Goal: Task Accomplishment & Management: Manage account settings

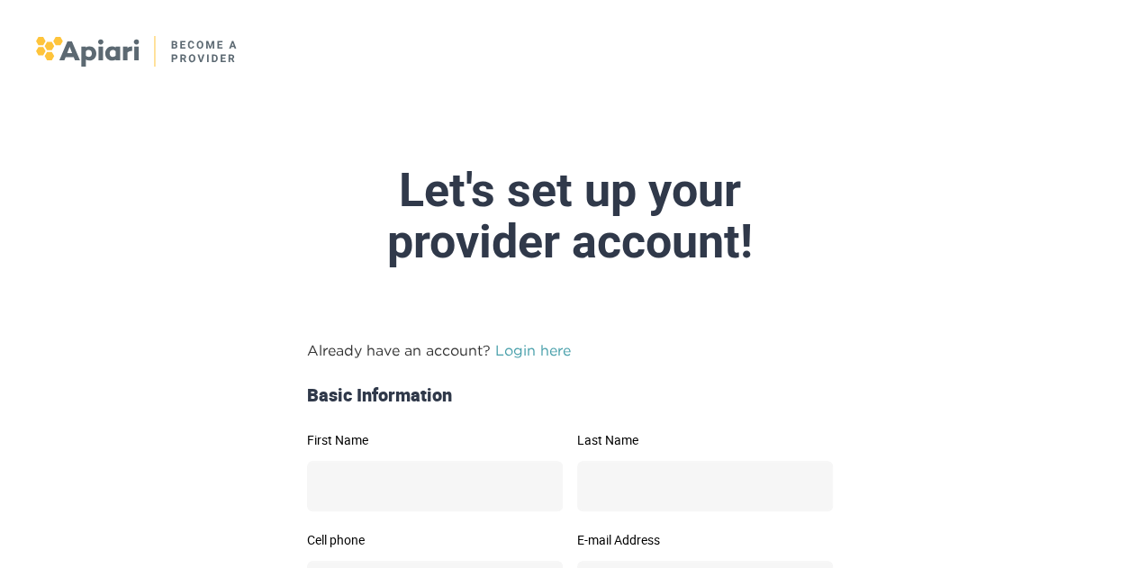
drag, startPoint x: 0, startPoint y: 0, endPoint x: 564, endPoint y: 294, distance: 635.9
click at [564, 342] on link "Login here" at bounding box center [533, 350] width 76 height 16
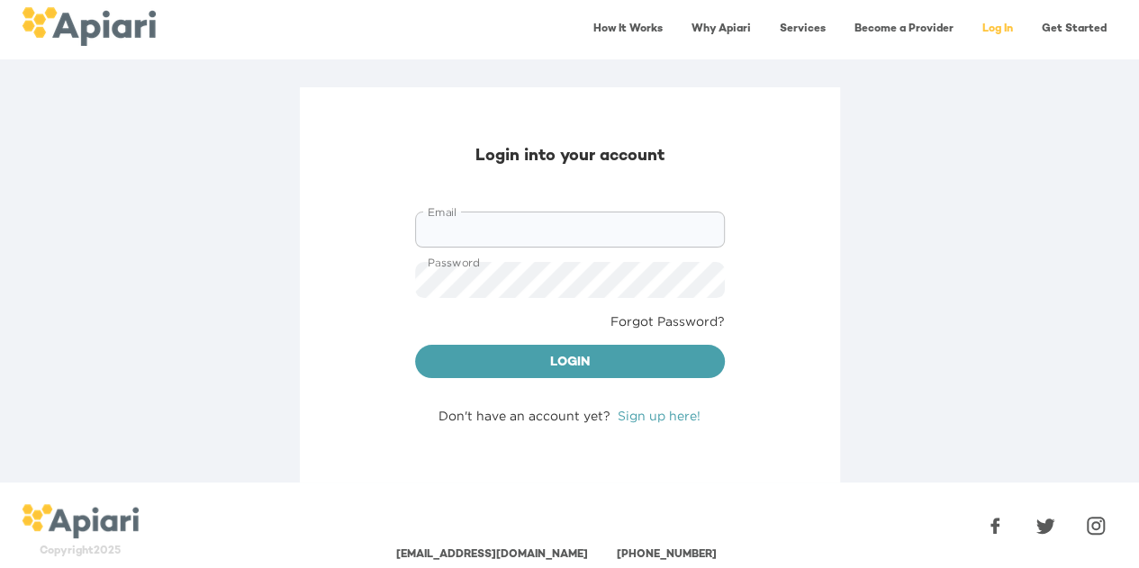
click at [619, 226] on input "Email" at bounding box center [570, 230] width 310 height 36
type input "**********"
click at [415, 345] on button "Login" at bounding box center [570, 362] width 310 height 34
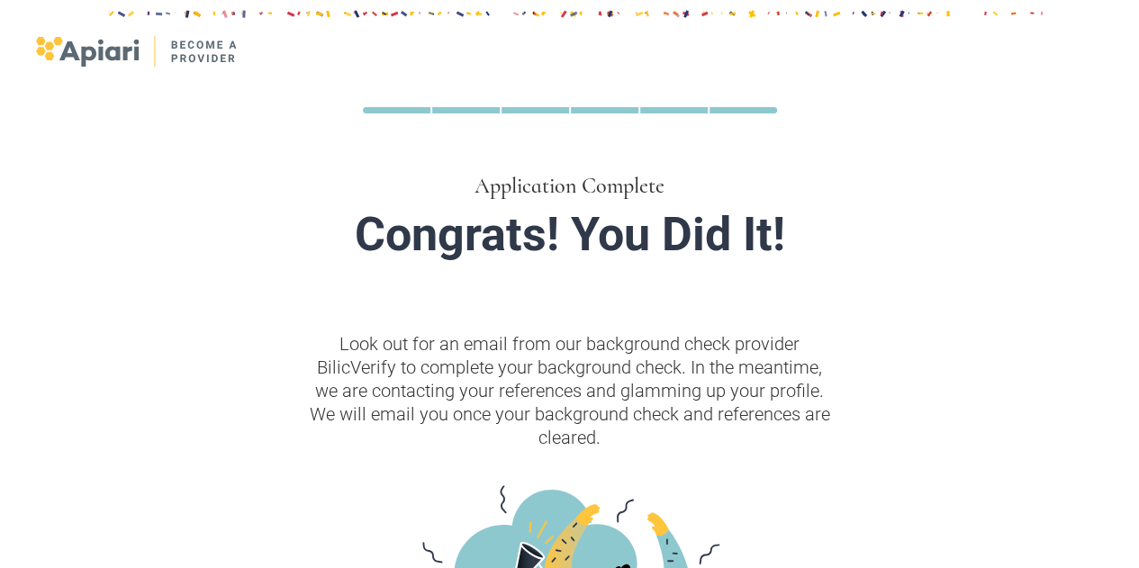
click at [108, 107] on div at bounding box center [570, 579] width 940 height 944
click at [113, 50] on img at bounding box center [137, 51] width 203 height 31
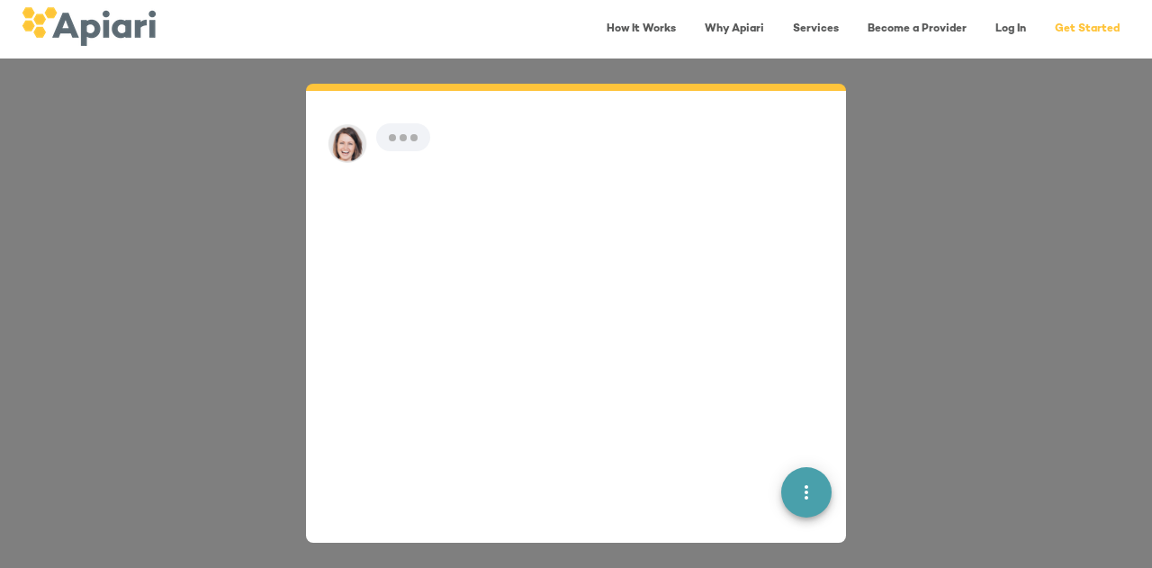
scroll to position [25, 0]
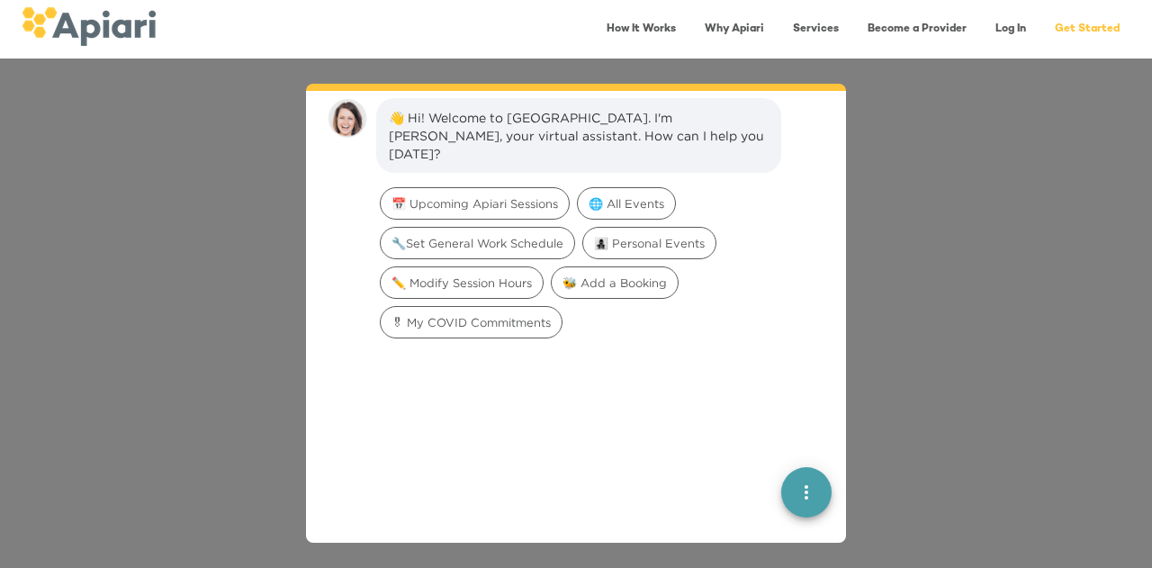
click at [796, 486] on icon "quick menu" at bounding box center [807, 493] width 22 height 22
click at [742, 438] on div "Back to main menu" at bounding box center [709, 428] width 140 height 36
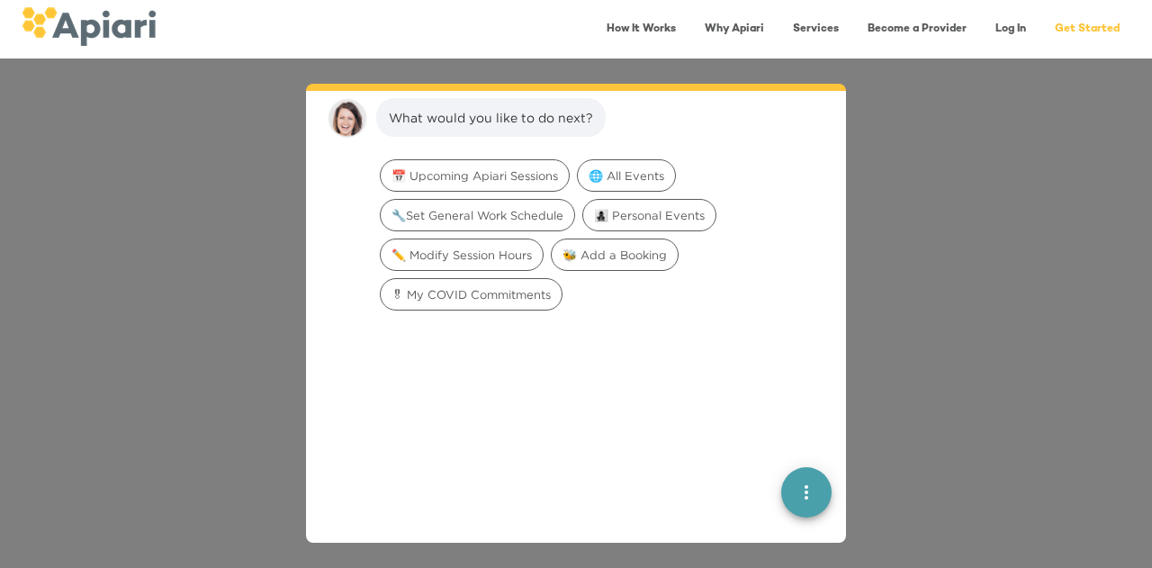
click at [1012, 26] on link "Log In" at bounding box center [1011, 29] width 52 height 37
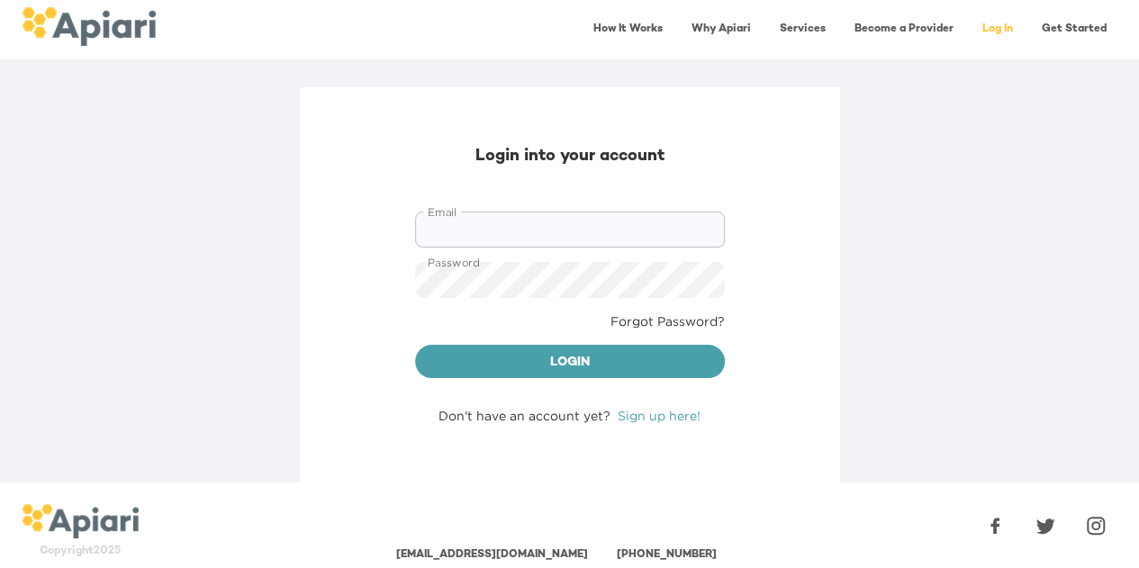
click at [627, 231] on input "Email" at bounding box center [570, 230] width 310 height 36
type input "**********"
click at [587, 373] on button "Login" at bounding box center [570, 362] width 310 height 34
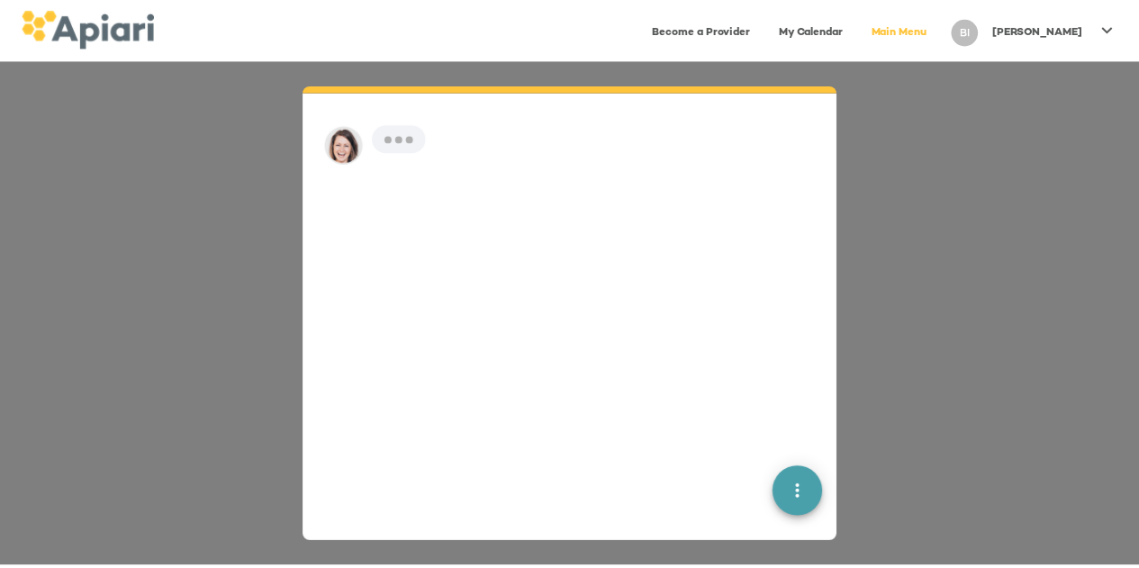
scroll to position [25, 0]
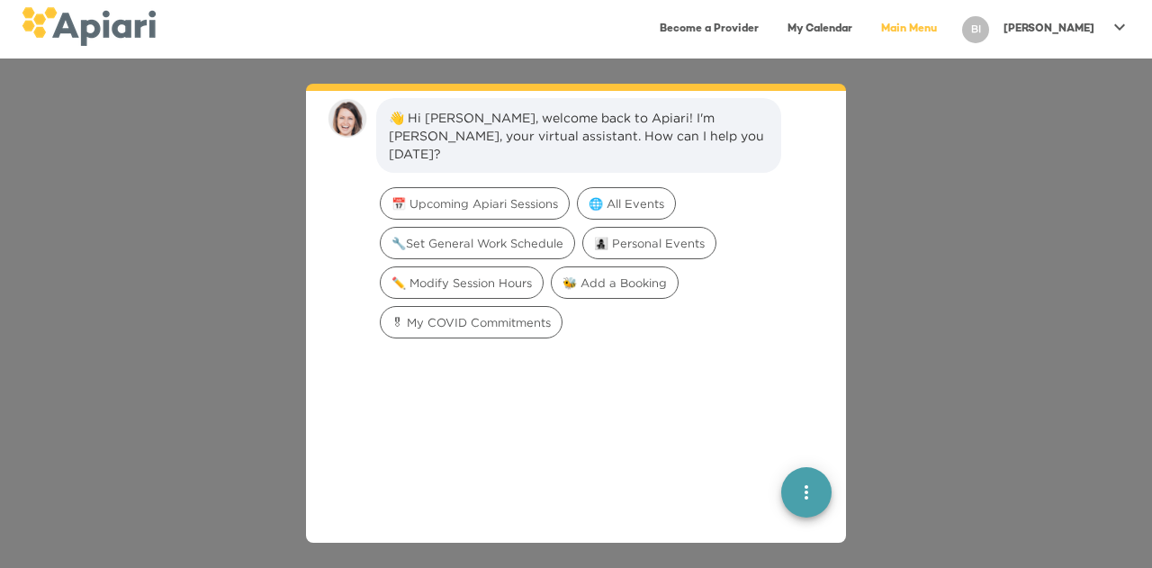
click at [989, 25] on div "BI" at bounding box center [975, 29] width 27 height 27
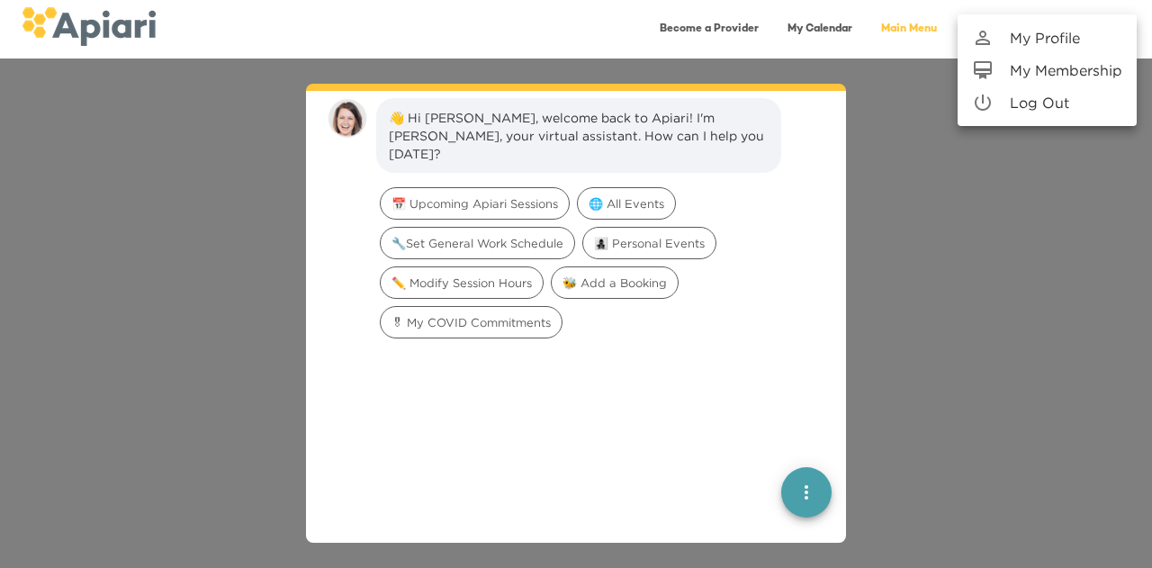
click at [1050, 39] on p "My Profile" at bounding box center [1045, 38] width 70 height 22
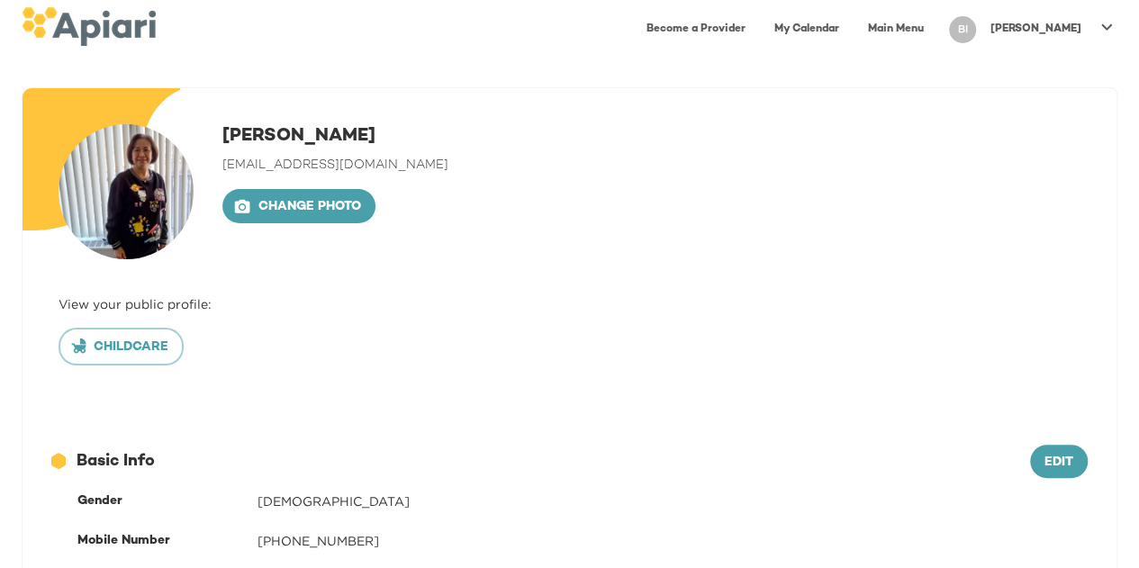
click at [1073, 29] on p "[PERSON_NAME]" at bounding box center [1035, 29] width 91 height 15
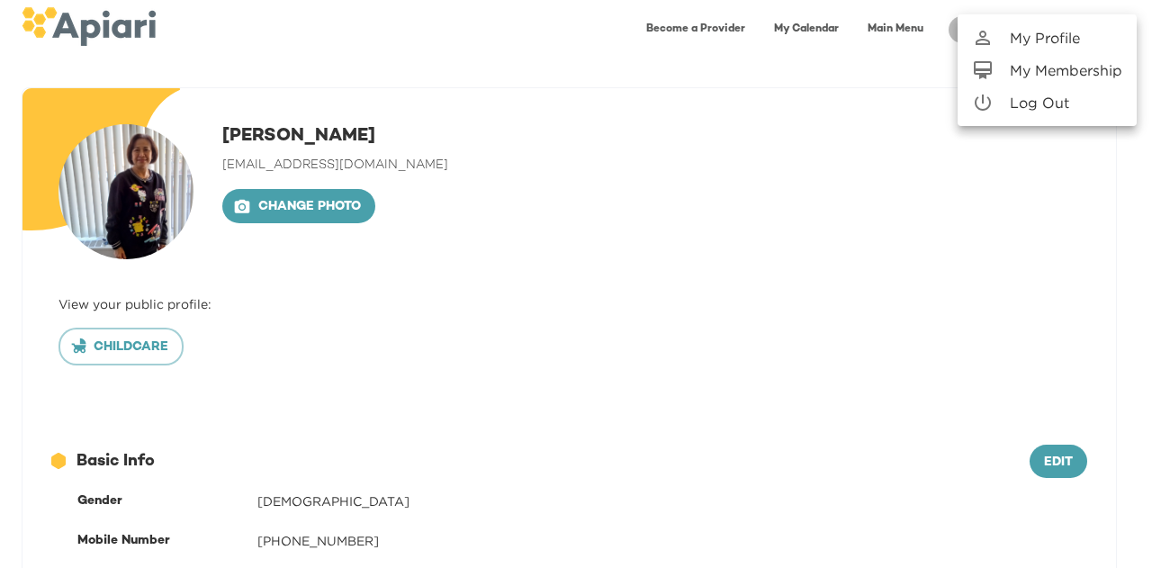
click at [1071, 71] on p "My Membership" at bounding box center [1066, 70] width 113 height 22
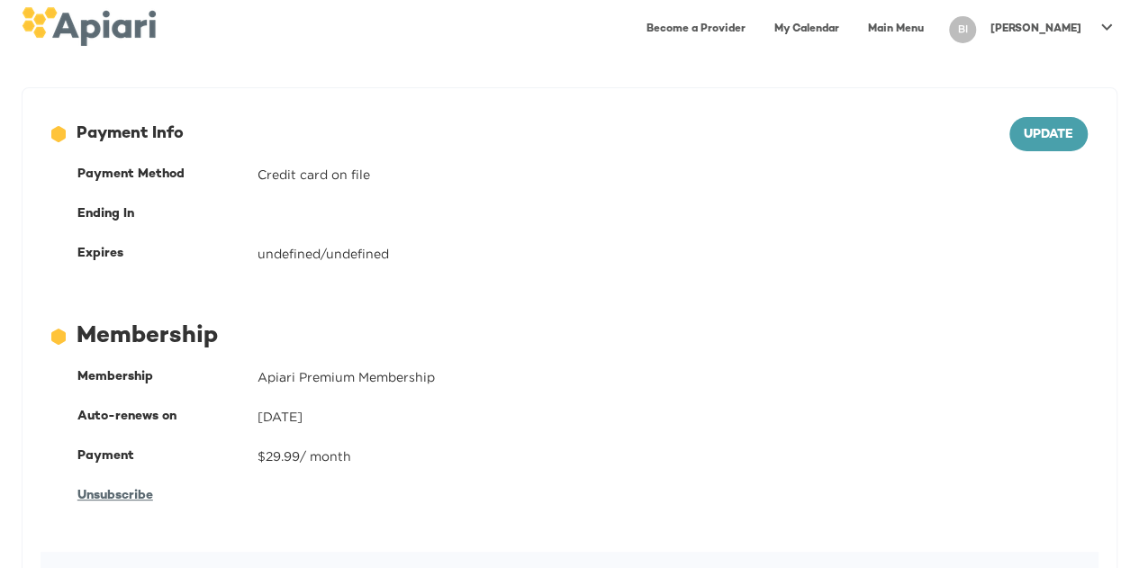
click at [935, 28] on link "Main Menu" at bounding box center [895, 29] width 77 height 37
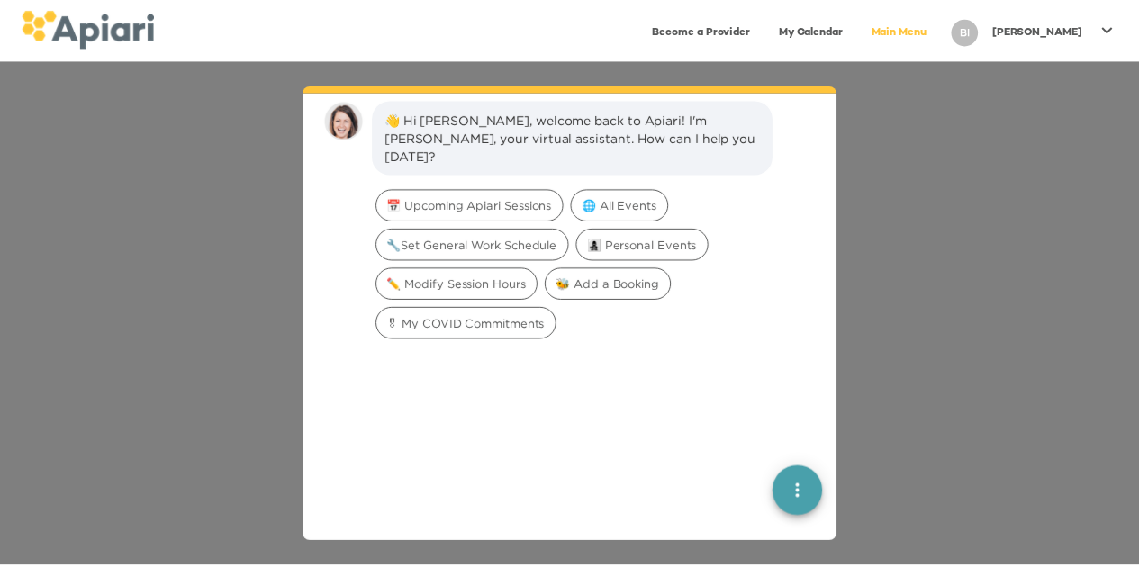
scroll to position [25, 0]
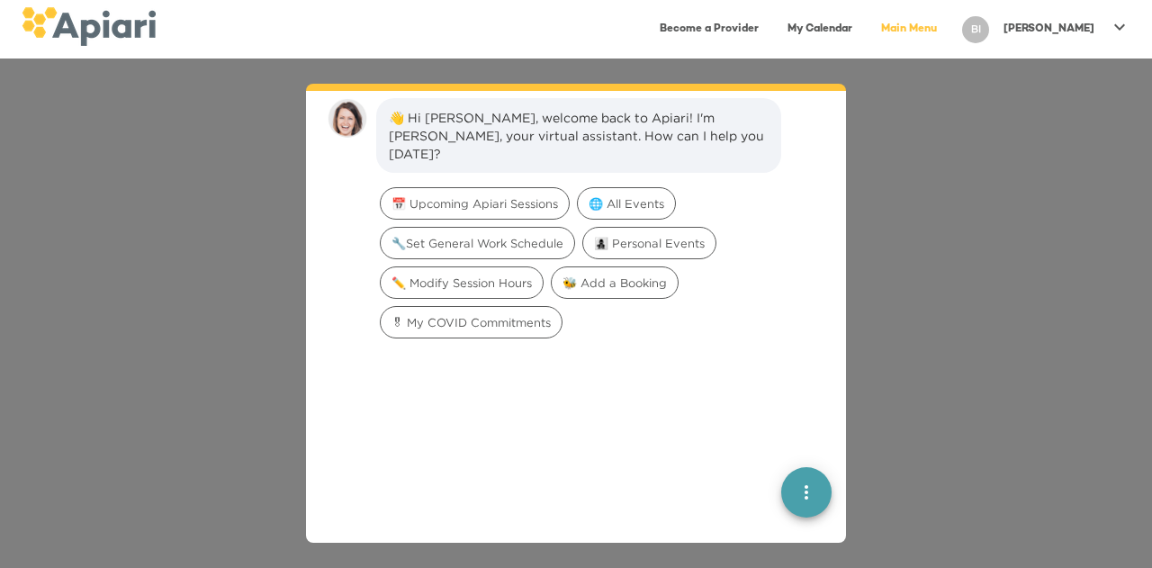
click at [1057, 260] on div "👋 Hi [PERSON_NAME], welcome back to Apiari! I'm [PERSON_NAME], your virtual ass…" at bounding box center [576, 314] width 1152 height 510
click at [926, 85] on div "👋 Hi [PERSON_NAME], welcome back to Apiari! I'm [PERSON_NAME], your virtual ass…" at bounding box center [576, 314] width 1152 height 510
click at [1066, 29] on p "[PERSON_NAME]" at bounding box center [1049, 29] width 91 height 15
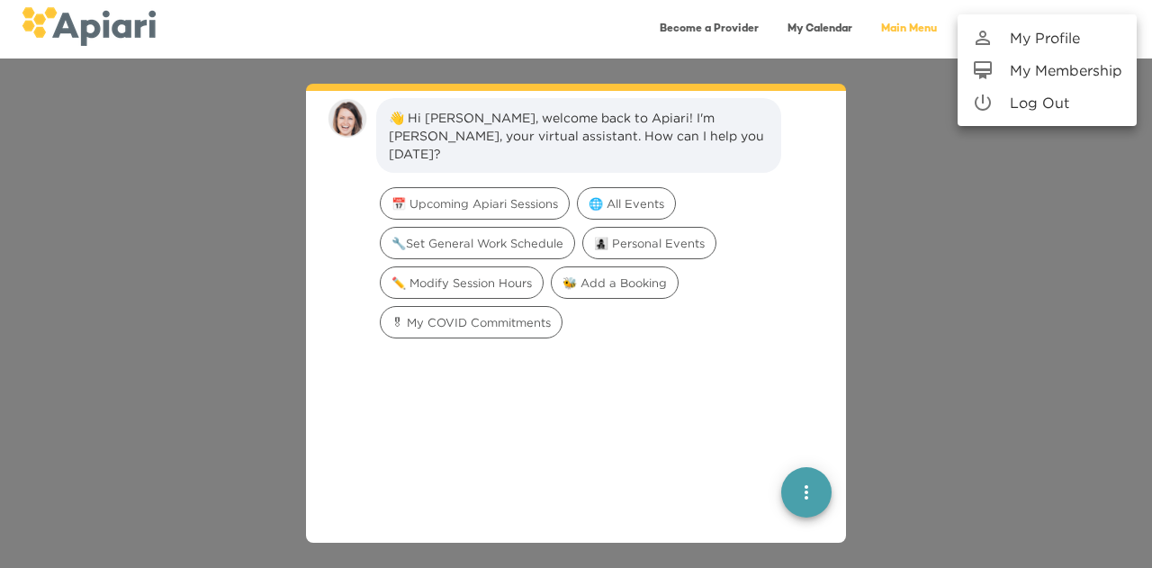
click at [1075, 39] on p "My Profile" at bounding box center [1045, 38] width 70 height 22
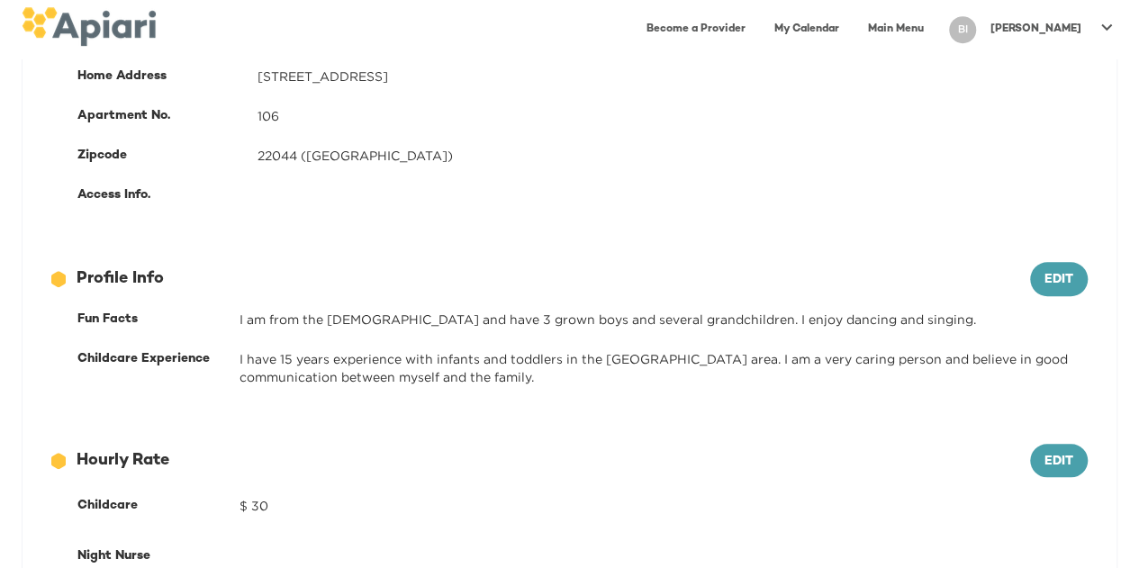
scroll to position [774, 0]
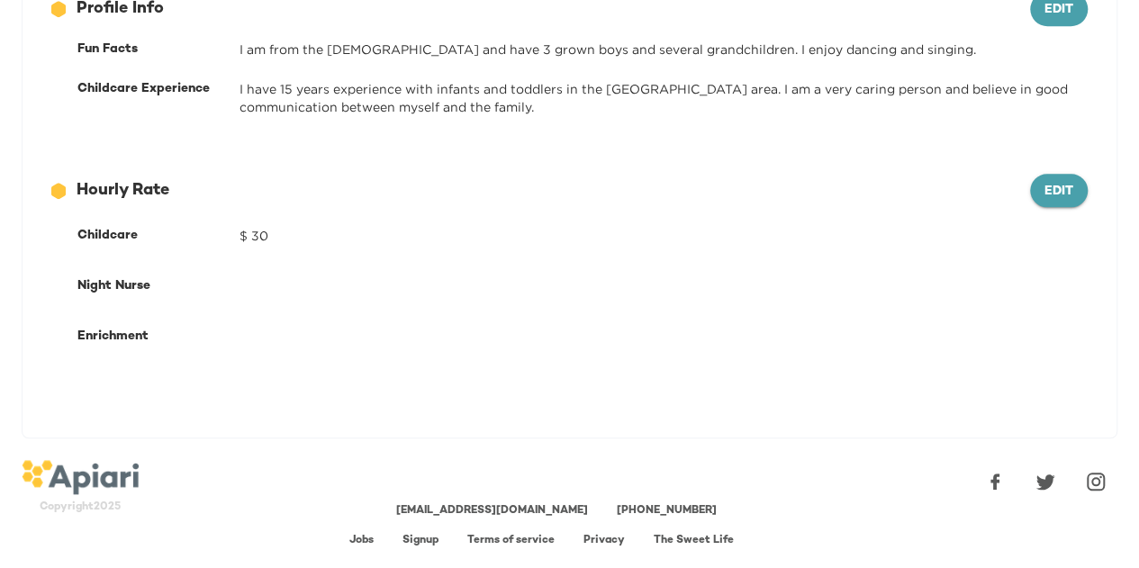
click at [1055, 189] on span "Edit" at bounding box center [1058, 192] width 29 height 23
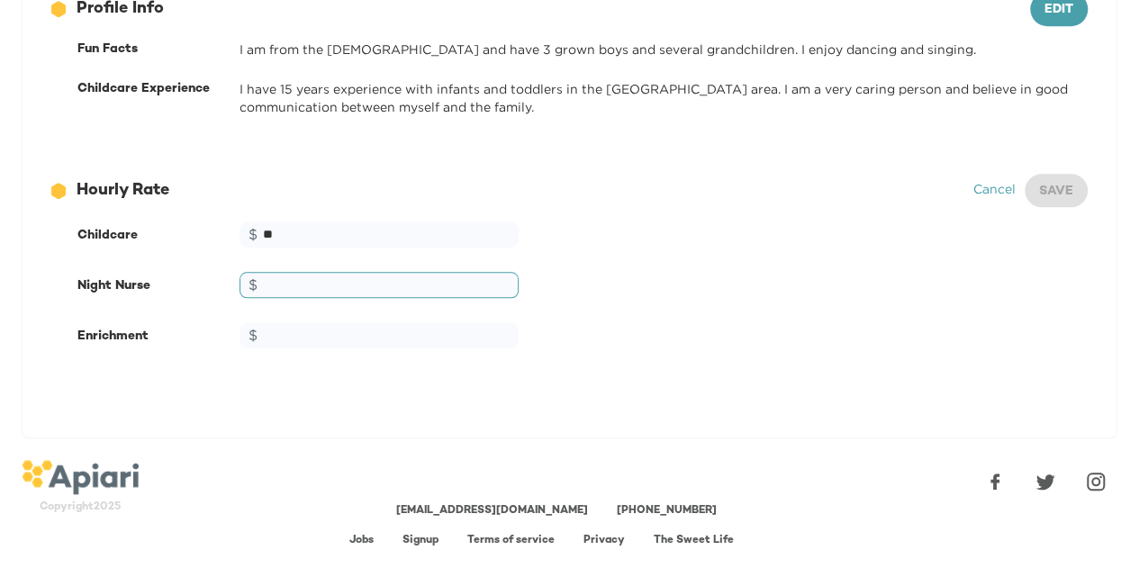
click at [459, 282] on input "text" at bounding box center [378, 285] width 279 height 26
type input "**"
click at [1050, 184] on span "Save" at bounding box center [1056, 192] width 34 height 23
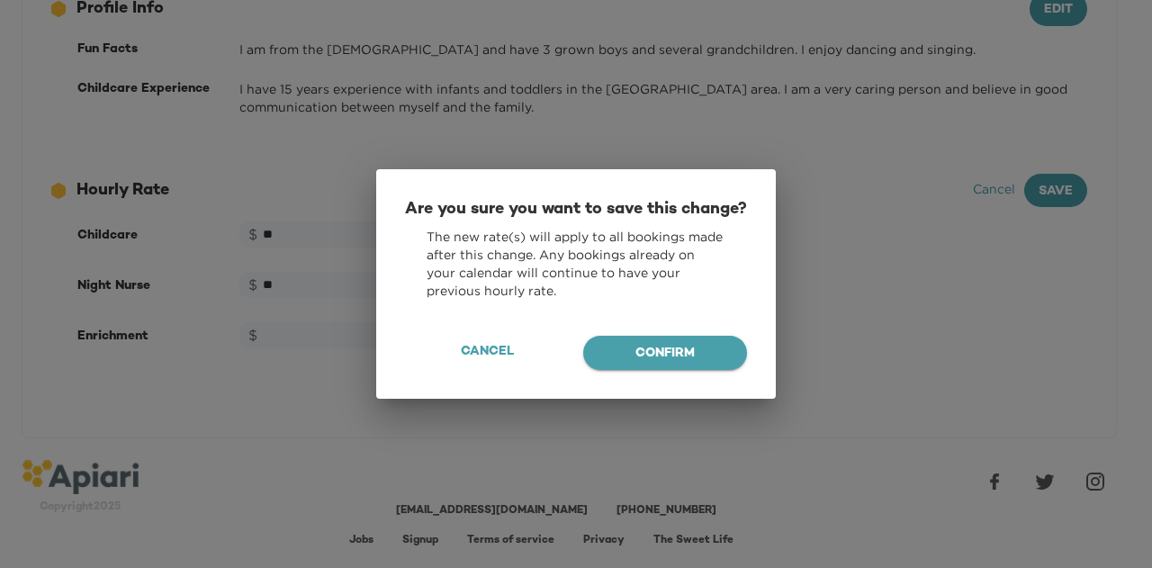
click at [728, 350] on button "Confirm" at bounding box center [665, 353] width 164 height 34
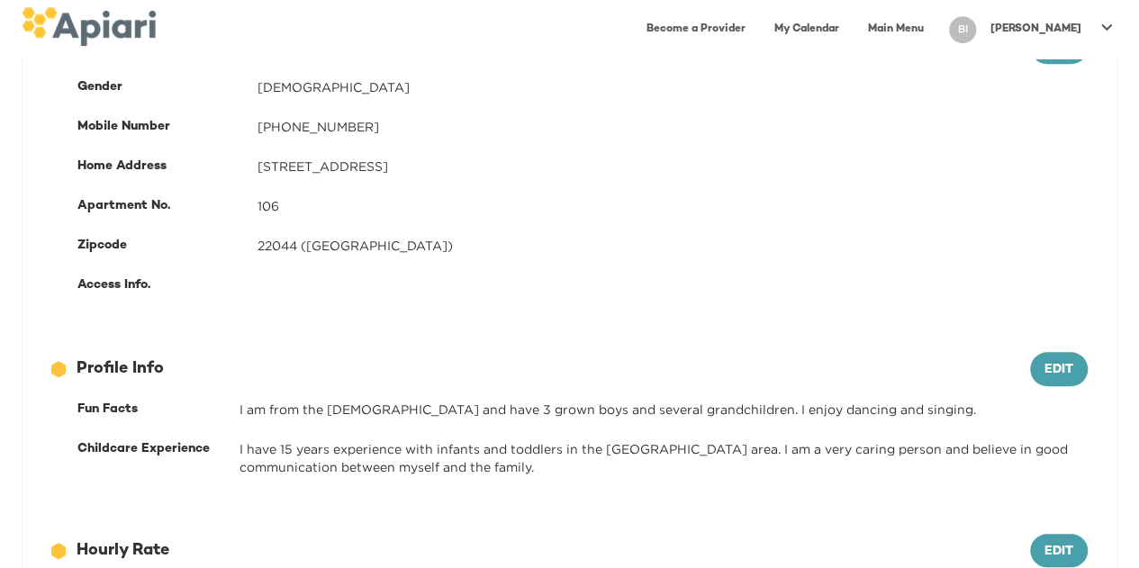
scroll to position [0, 0]
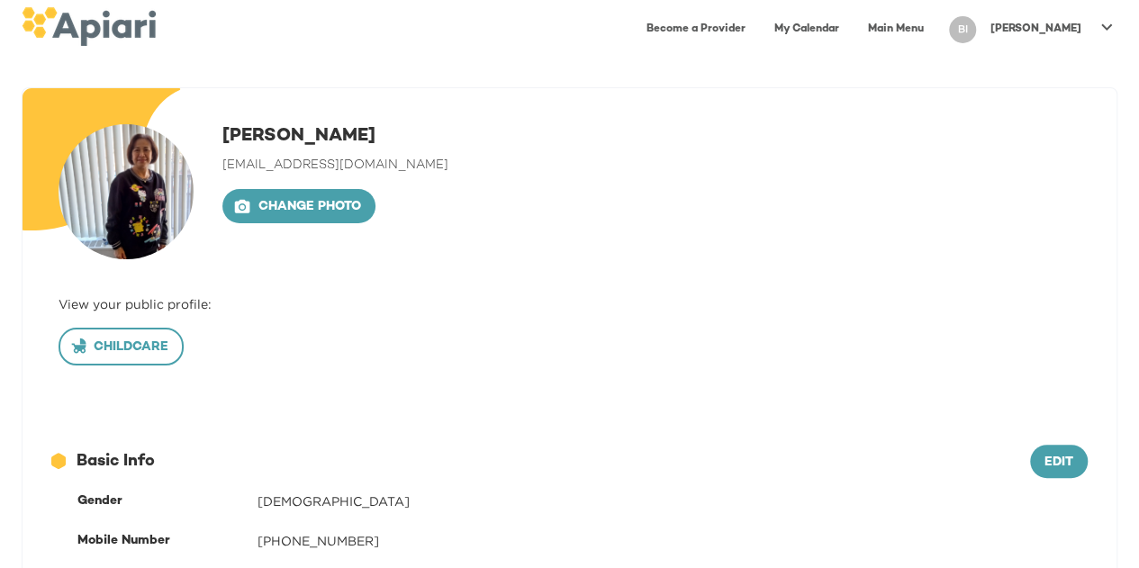
click at [149, 350] on span "Childcare" at bounding box center [121, 348] width 95 height 23
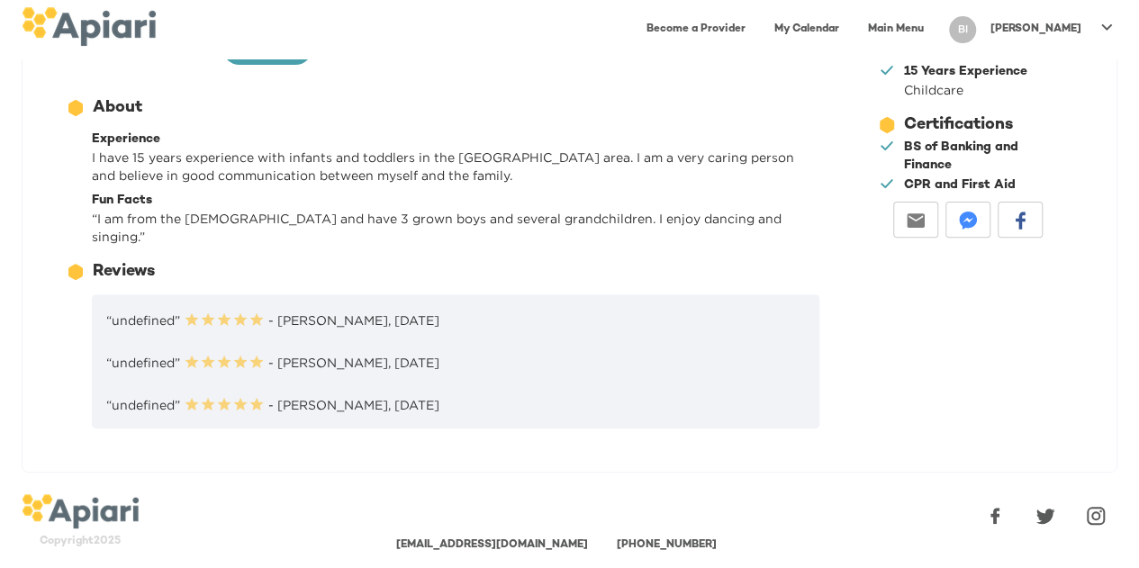
scroll to position [218, 0]
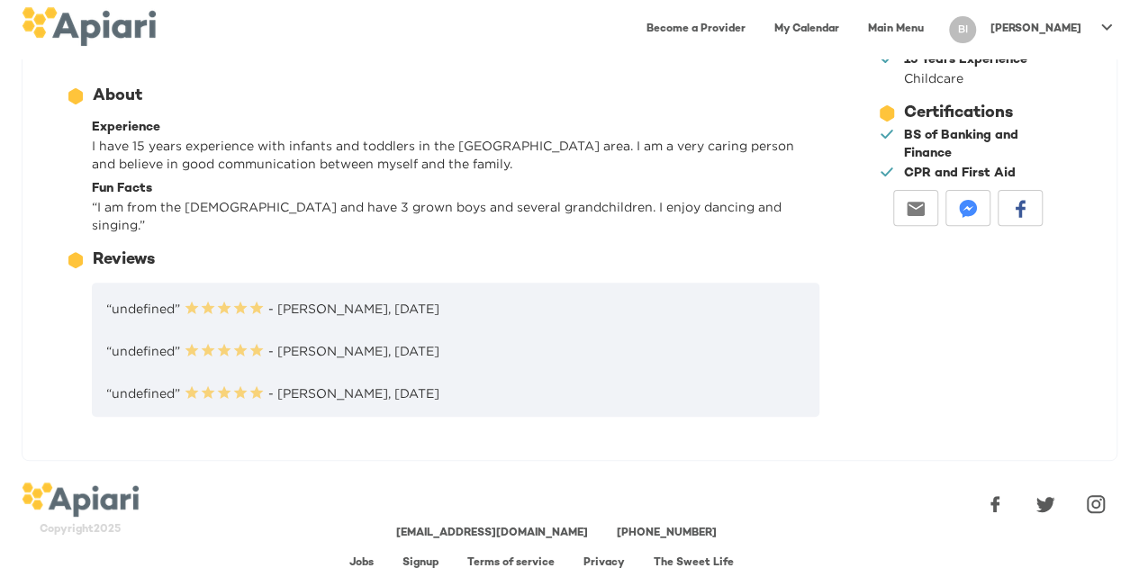
click at [257, 339] on p "“undefined” 0.5 Stars 1 Star 1.5 Stars 2 Stars 2.5 Stars 3 Stars 3.5 Stars 4 St…" at bounding box center [455, 349] width 699 height 21
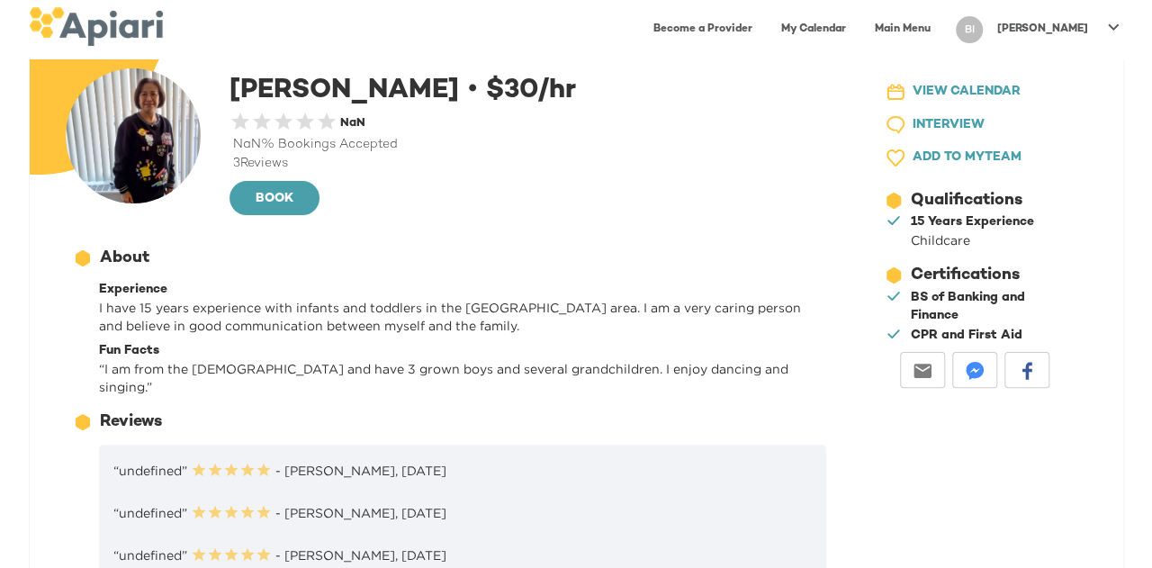
scroll to position [0, 0]
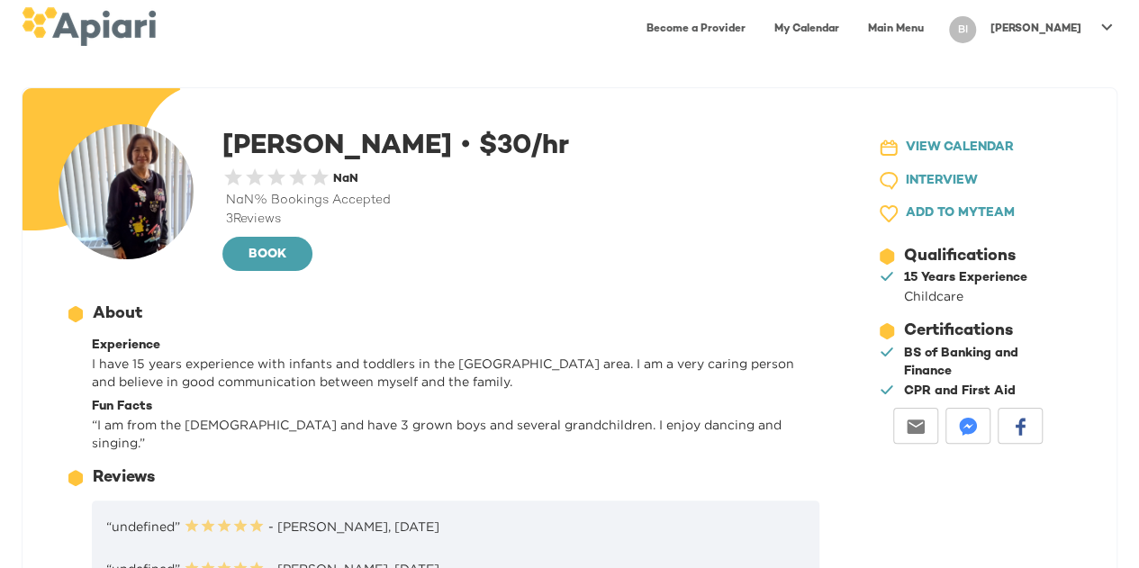
click at [935, 26] on link "Main Menu" at bounding box center [895, 29] width 77 height 37
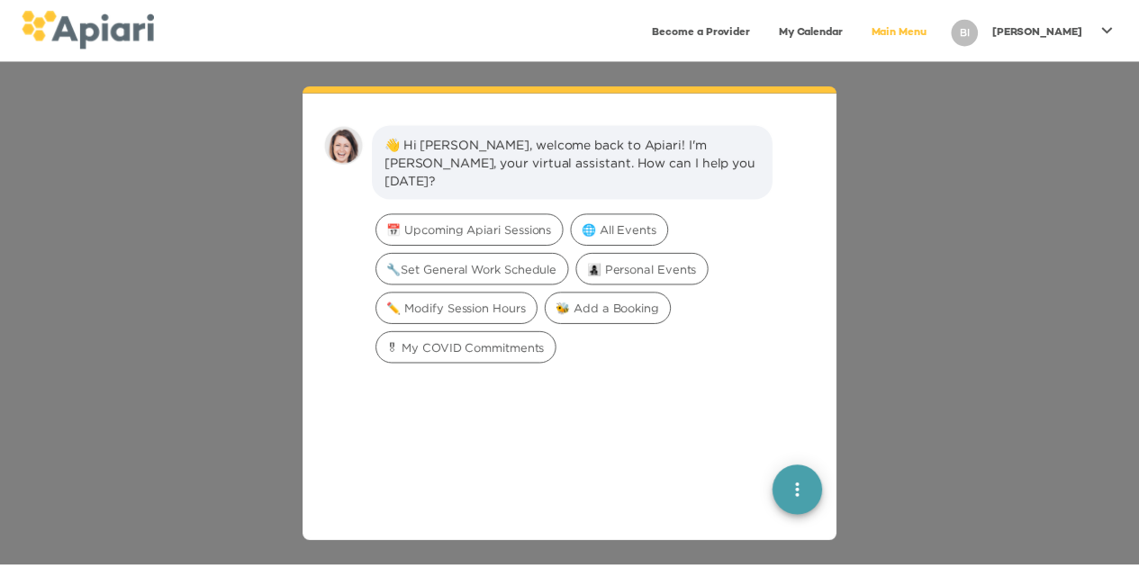
scroll to position [25, 0]
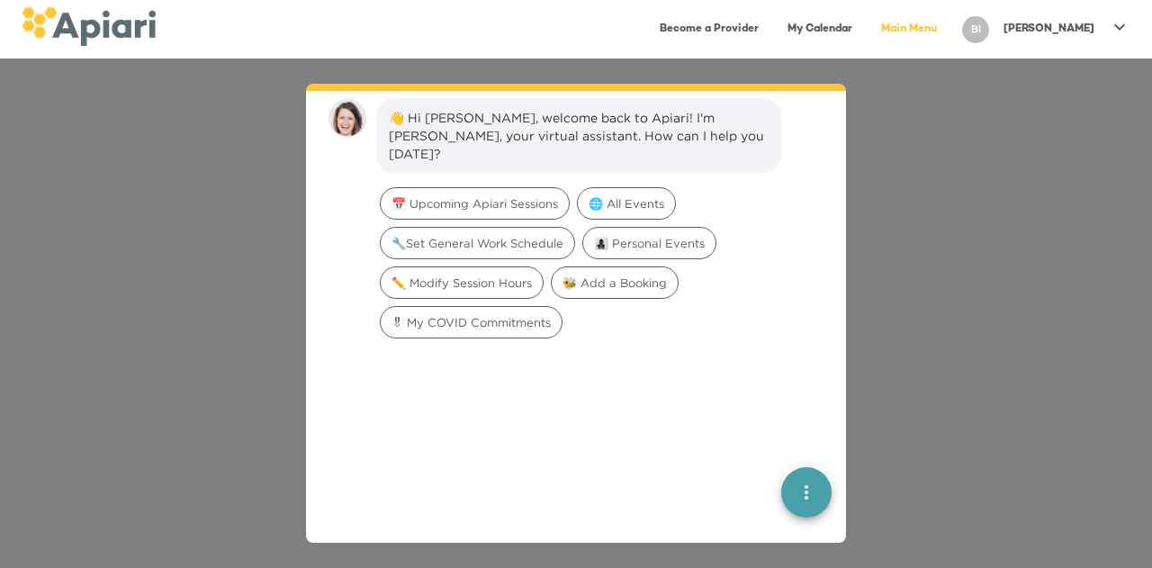
click at [953, 239] on div "👋 Hi [PERSON_NAME], welcome back to Apiari! I'm [PERSON_NAME], your virtual ass…" at bounding box center [576, 314] width 1152 height 510
click at [980, 231] on div "👋 Hi [PERSON_NAME], welcome back to Apiari! I'm [PERSON_NAME], your virtual ass…" at bounding box center [576, 314] width 1152 height 510
click at [225, 339] on div "👋 Hi [PERSON_NAME], welcome back to Apiari! I'm [PERSON_NAME], your virtual ass…" at bounding box center [576, 314] width 1152 height 510
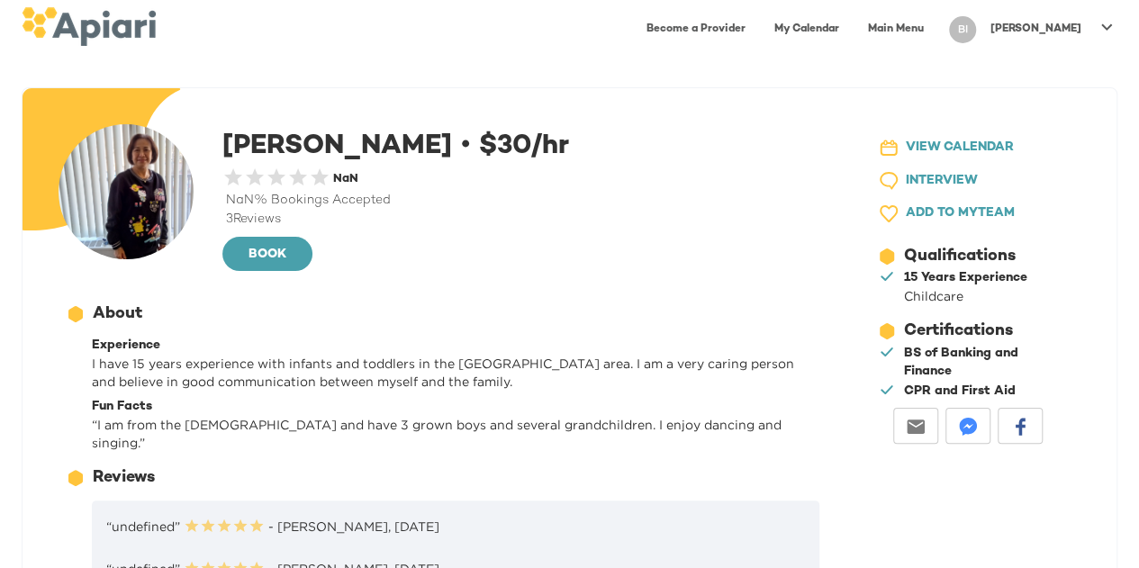
click at [976, 31] on div "BI" at bounding box center [962, 29] width 27 height 27
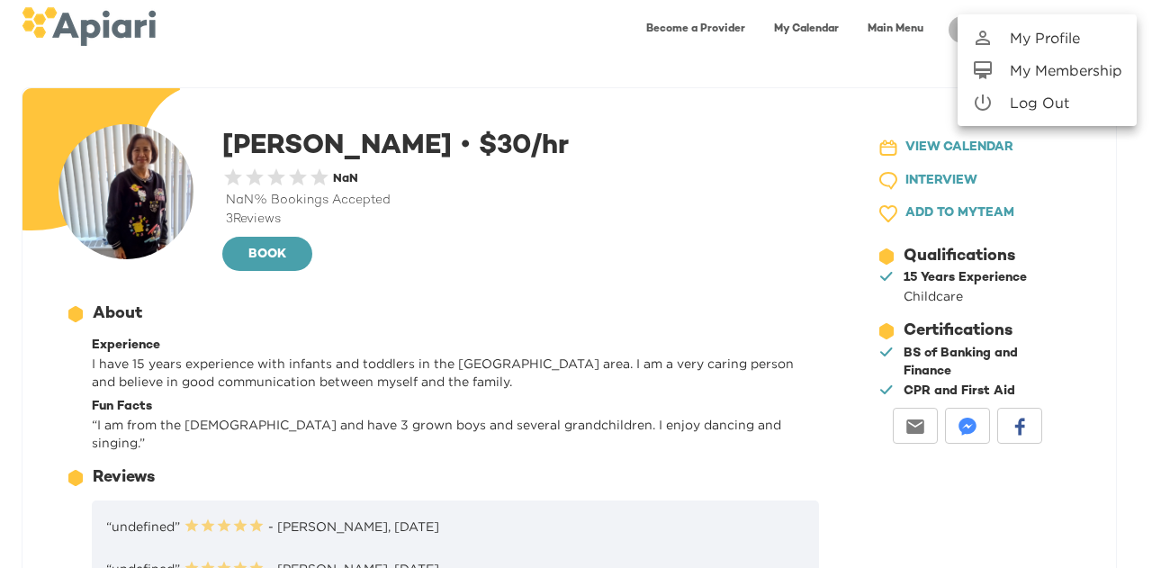
click at [1037, 74] on p "My Membership" at bounding box center [1066, 70] width 113 height 22
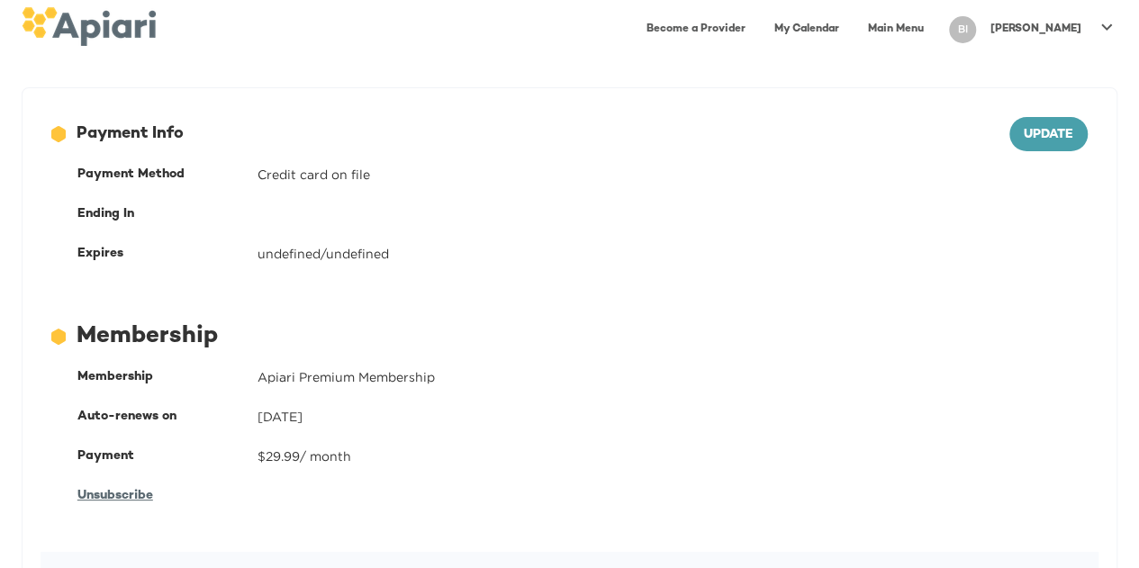
click at [104, 25] on img at bounding box center [89, 26] width 134 height 39
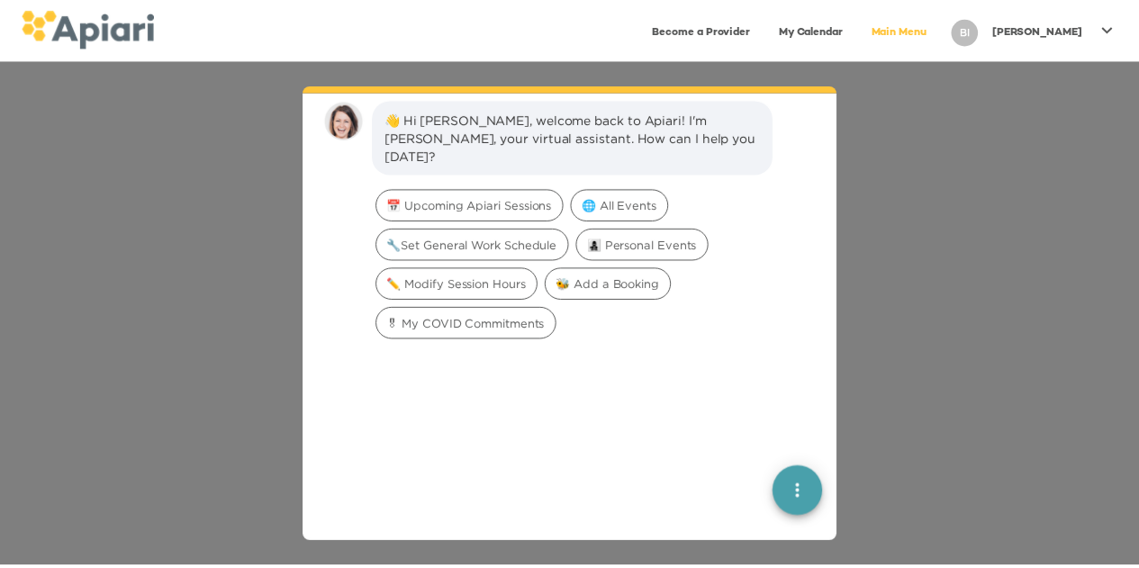
scroll to position [25, 0]
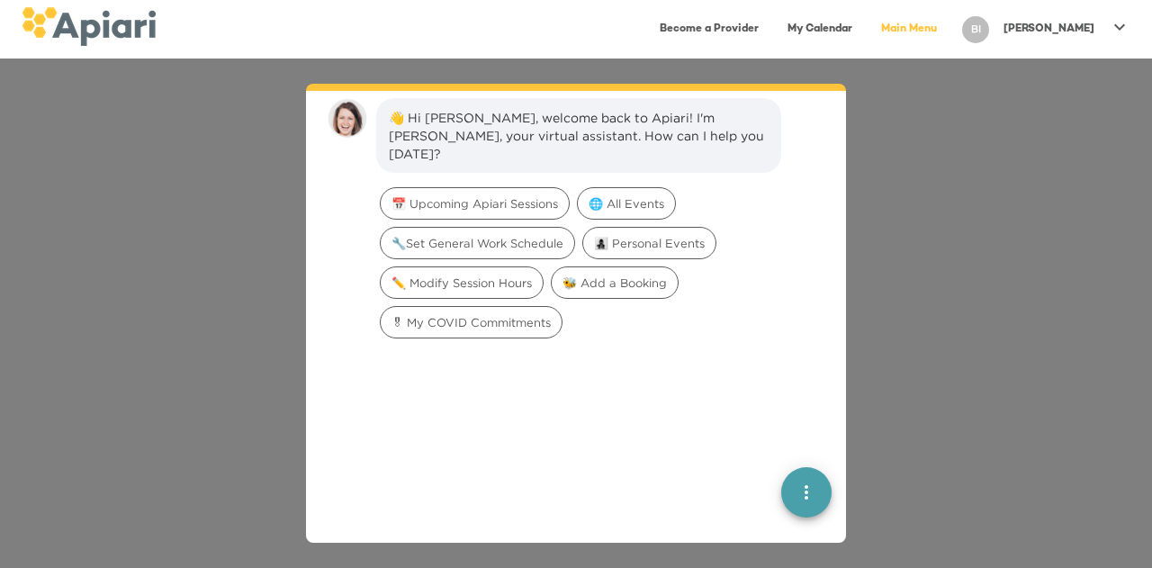
click at [1067, 25] on p "[PERSON_NAME]" at bounding box center [1049, 29] width 91 height 15
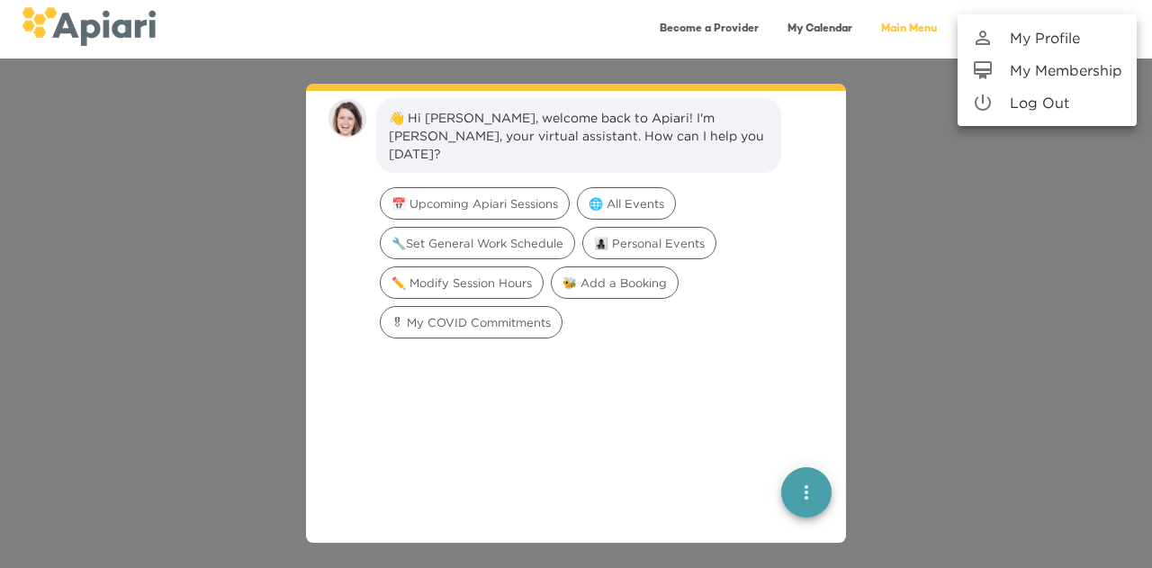
click at [1052, 73] on p "My Membership" at bounding box center [1066, 70] width 113 height 22
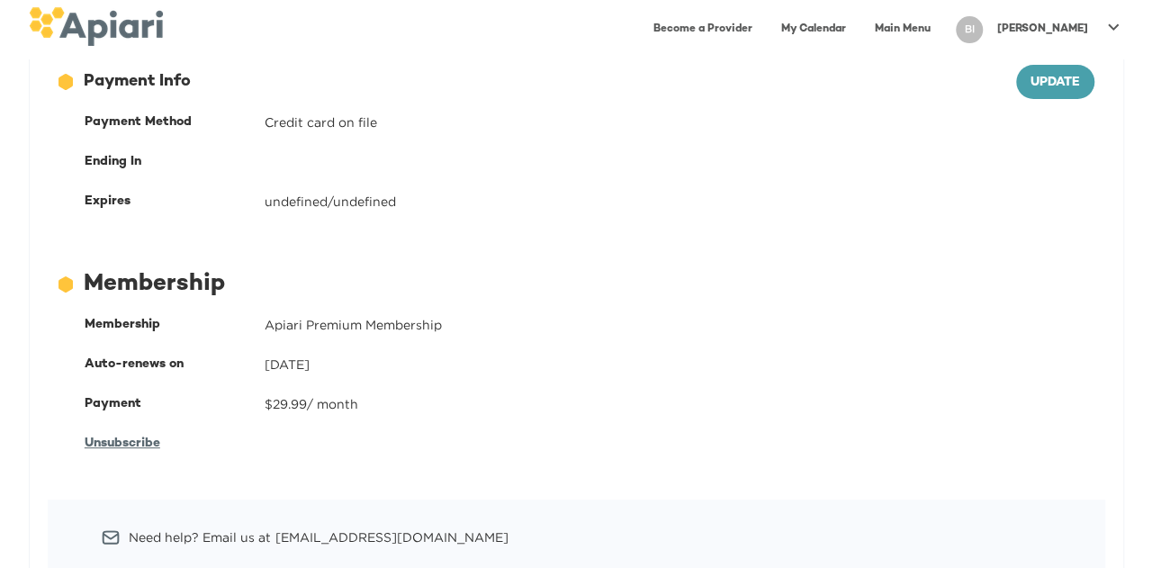
scroll to position [90, 0]
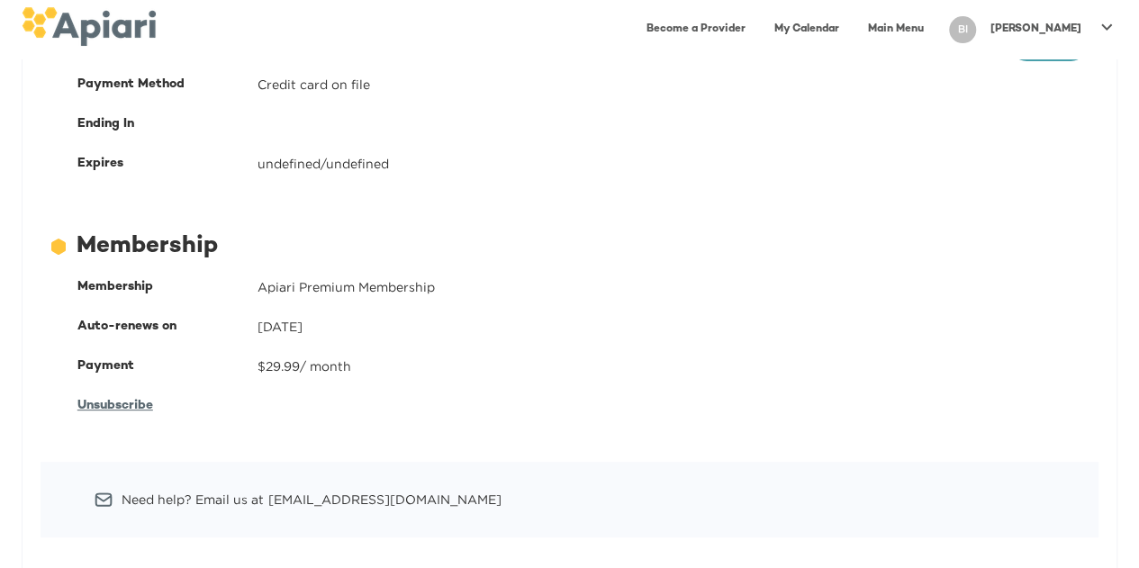
click at [129, 404] on span "Unsubscribe" at bounding box center [115, 406] width 76 height 14
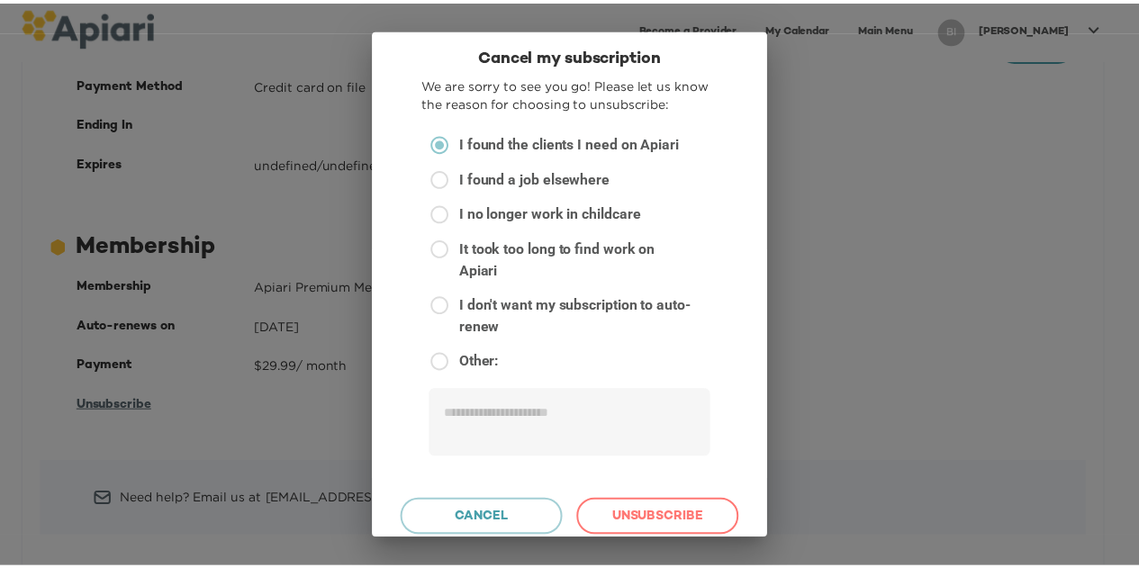
scroll to position [0, 0]
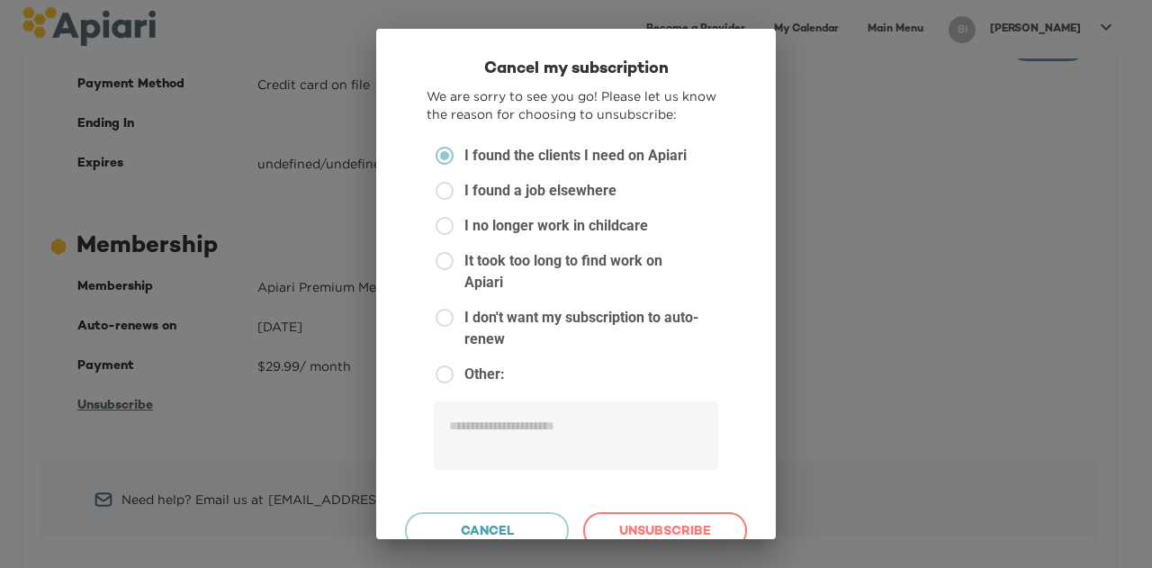
click at [1014, 341] on div "Cancel my subscription We are sorry to see you go! Please let us know the reaso…" at bounding box center [576, 284] width 1152 height 568
click at [538, 526] on span "Cancel" at bounding box center [486, 532] width 133 height 23
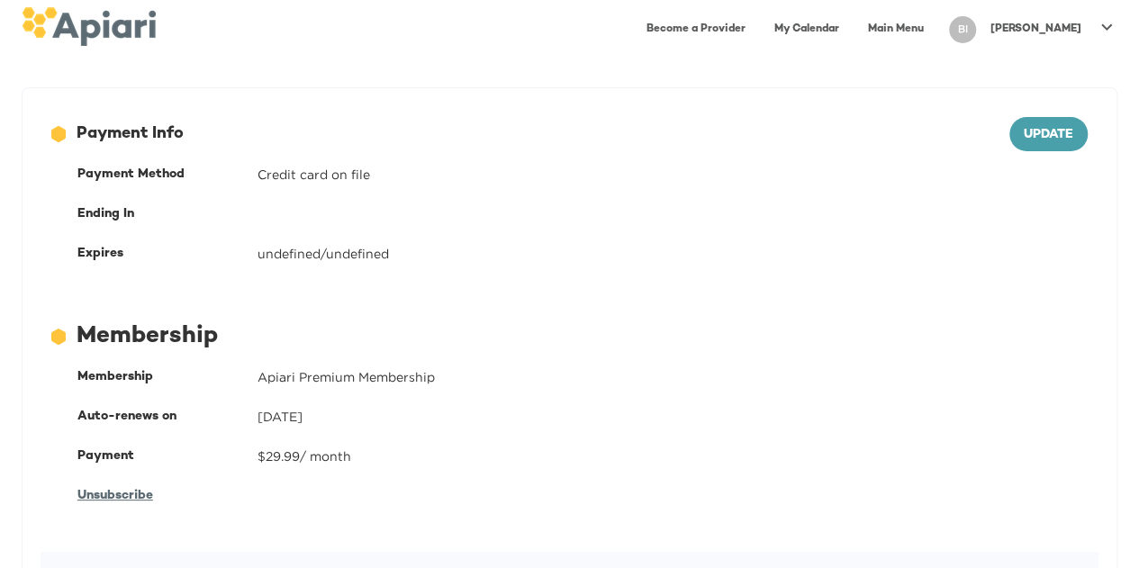
click at [1055, 30] on p "[PERSON_NAME]" at bounding box center [1035, 29] width 91 height 15
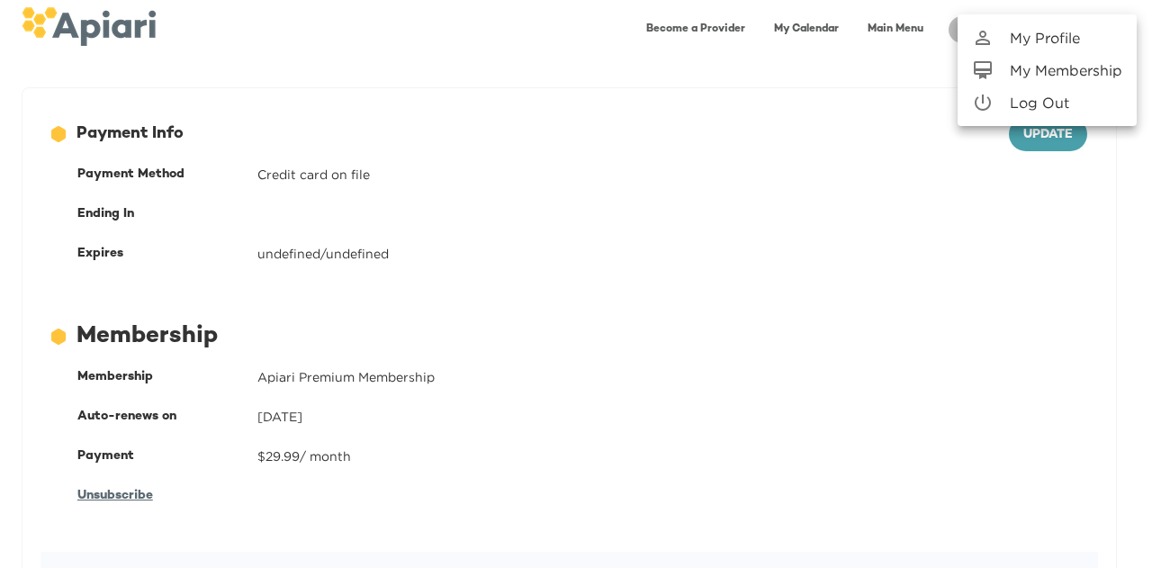
click at [1073, 37] on p "My Profile" at bounding box center [1045, 38] width 70 height 22
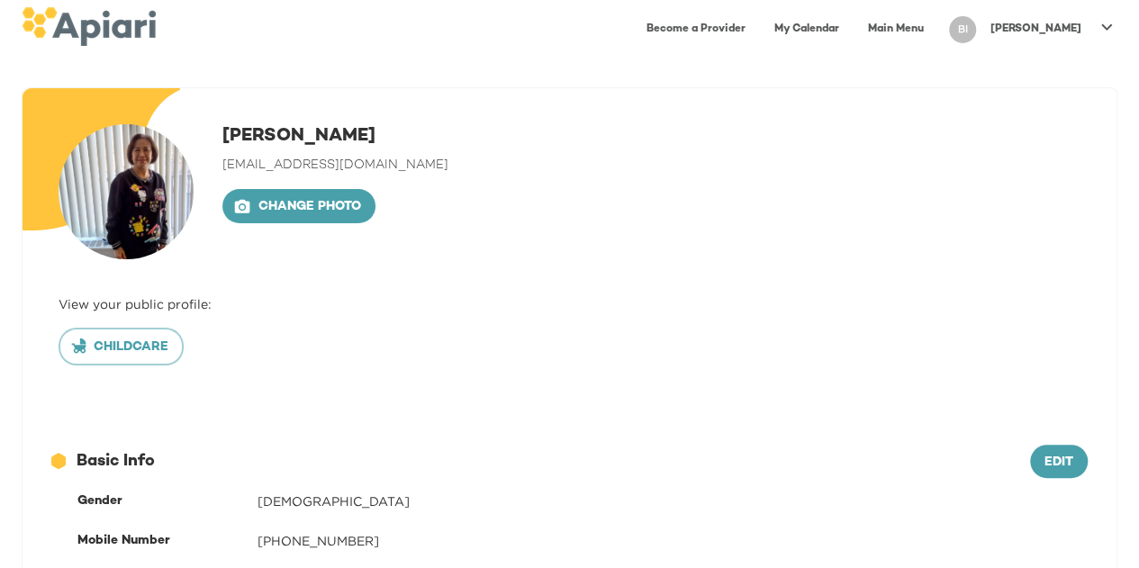
click at [935, 32] on link "Main Menu" at bounding box center [895, 29] width 77 height 37
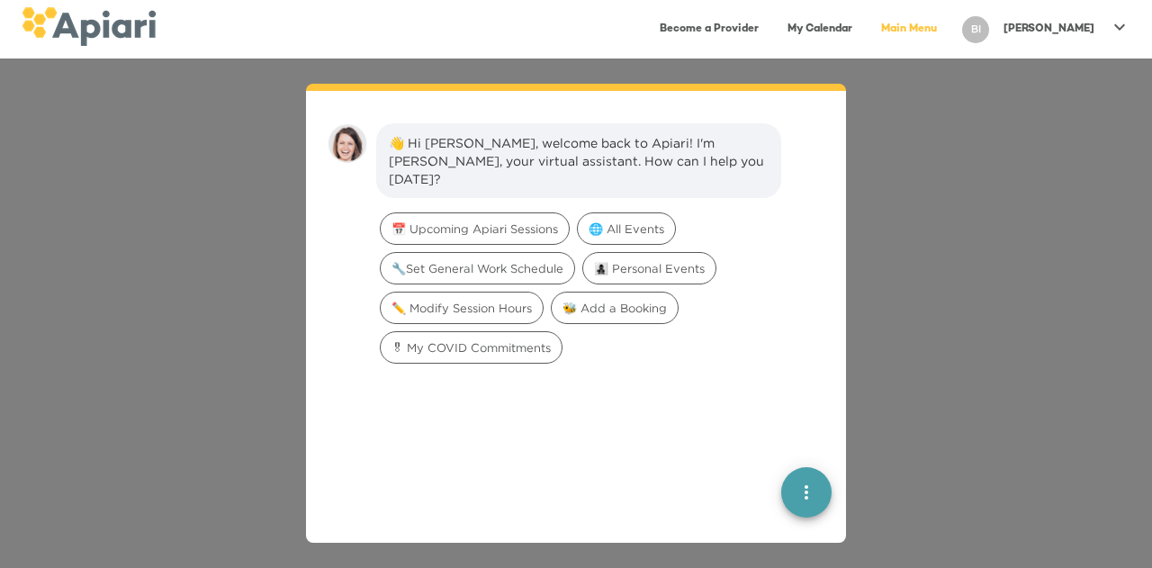
scroll to position [25, 0]
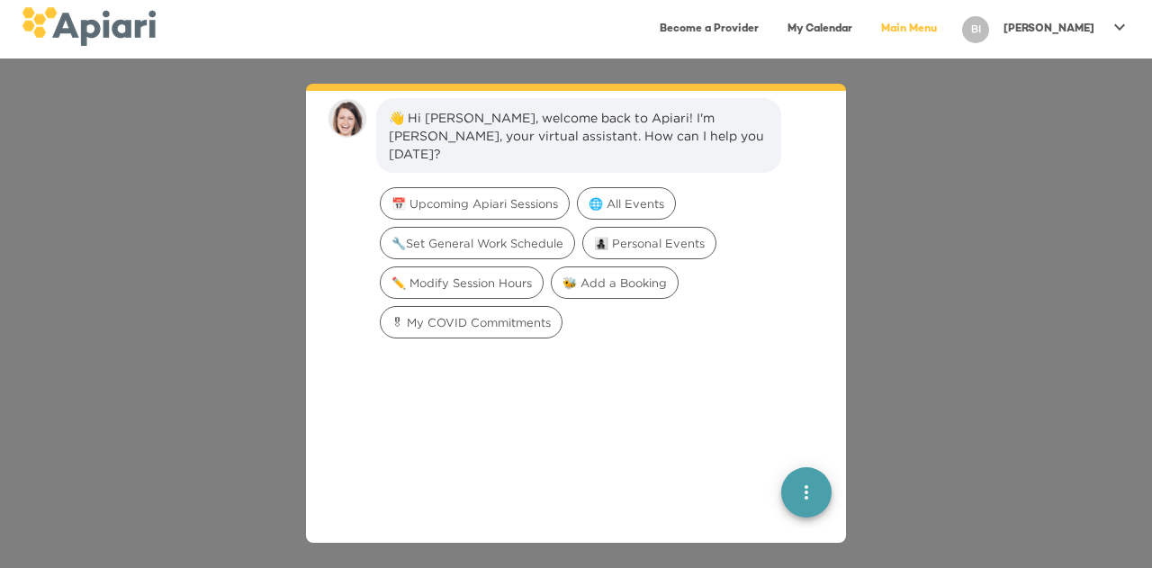
click at [800, 495] on icon "quick menu" at bounding box center [807, 493] width 22 height 22
click at [798, 433] on img "button" at bounding box center [807, 428] width 18 height 18
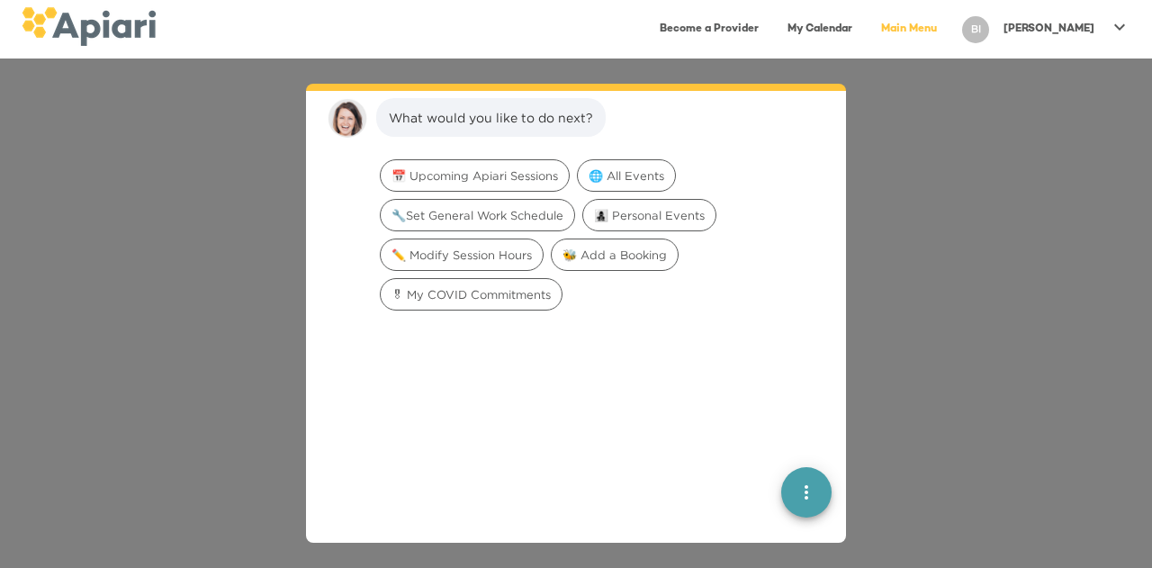
click at [944, 330] on div "What would you like to do next? 📅 Upcoming Apiari Sessions 🌐 All Events 🔧Set Ge…" at bounding box center [576, 314] width 1152 height 510
click at [945, 147] on div "What would you like to do next? 📅 Upcoming Apiari Sessions 🌐 All Events 🔧Set Ge…" at bounding box center [576, 314] width 1152 height 510
click at [186, 276] on div "What would you like to do next? 📅 Upcoming Apiari Sessions 🌐 All Events 🔧Set Ge…" at bounding box center [576, 314] width 1152 height 510
click at [993, 212] on div "What would you like to do next? 📅 Upcoming Apiari Sessions 🌐 All Events 🔧Set Ge…" at bounding box center [576, 314] width 1152 height 510
click at [901, 118] on div "What would you like to do next? 📅 Upcoming Apiari Sessions 🌐 All Events 🔧Set Ge…" at bounding box center [576, 314] width 1152 height 510
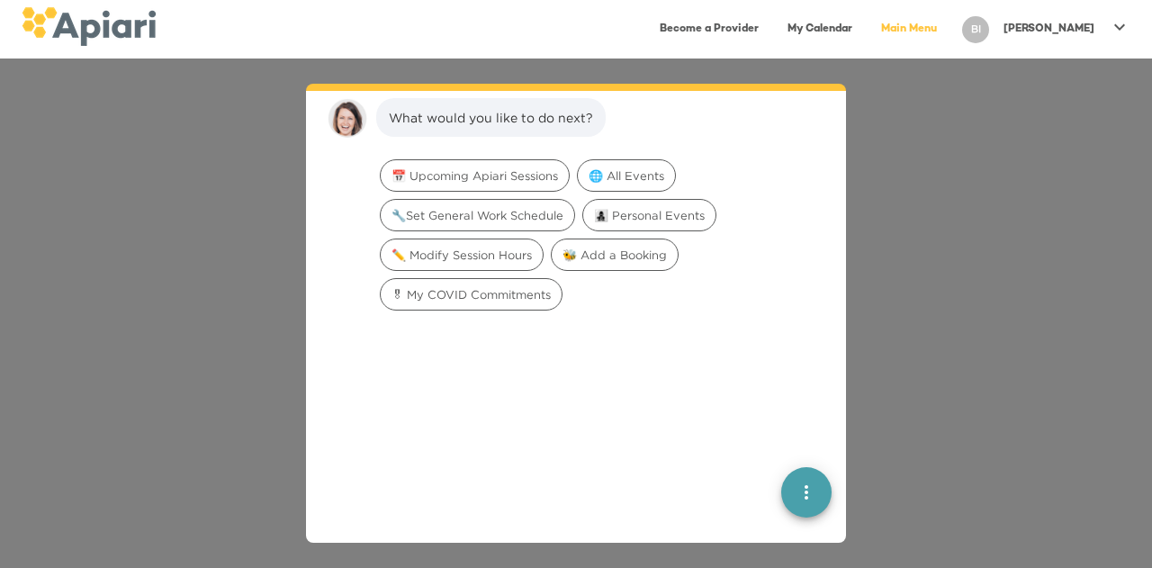
click at [920, 197] on div "What would you like to do next? 📅 Upcoming Apiari Sessions 🌐 All Events 🔧Set Ge…" at bounding box center [576, 314] width 1152 height 510
click at [1098, 30] on div "[PERSON_NAME]" at bounding box center [1049, 29] width 105 height 30
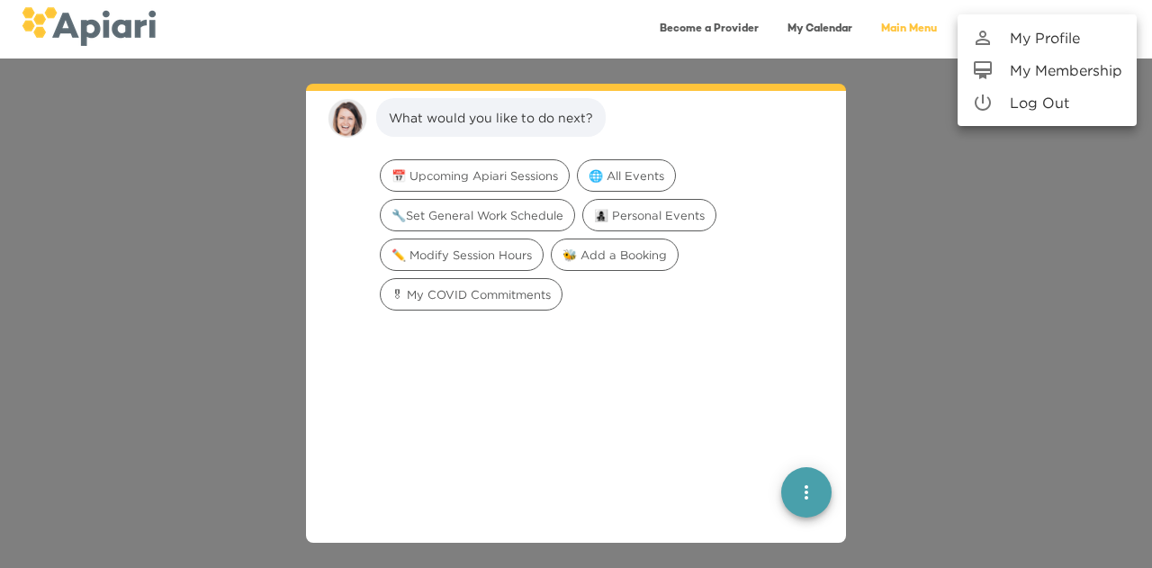
click at [1072, 40] on p "My Profile" at bounding box center [1045, 38] width 70 height 22
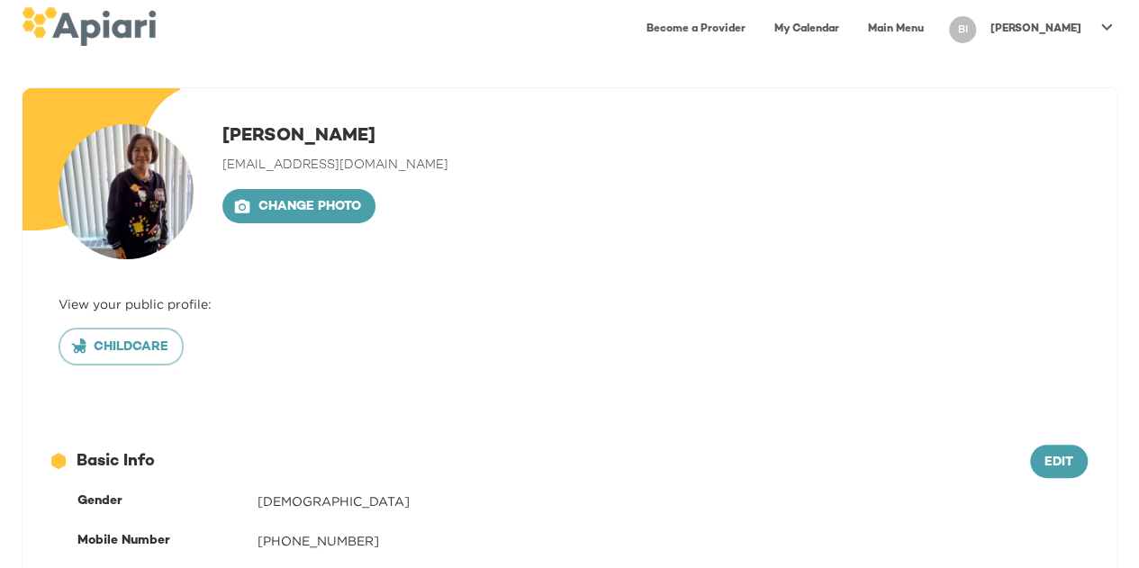
click at [935, 24] on link "Main Menu" at bounding box center [895, 29] width 77 height 37
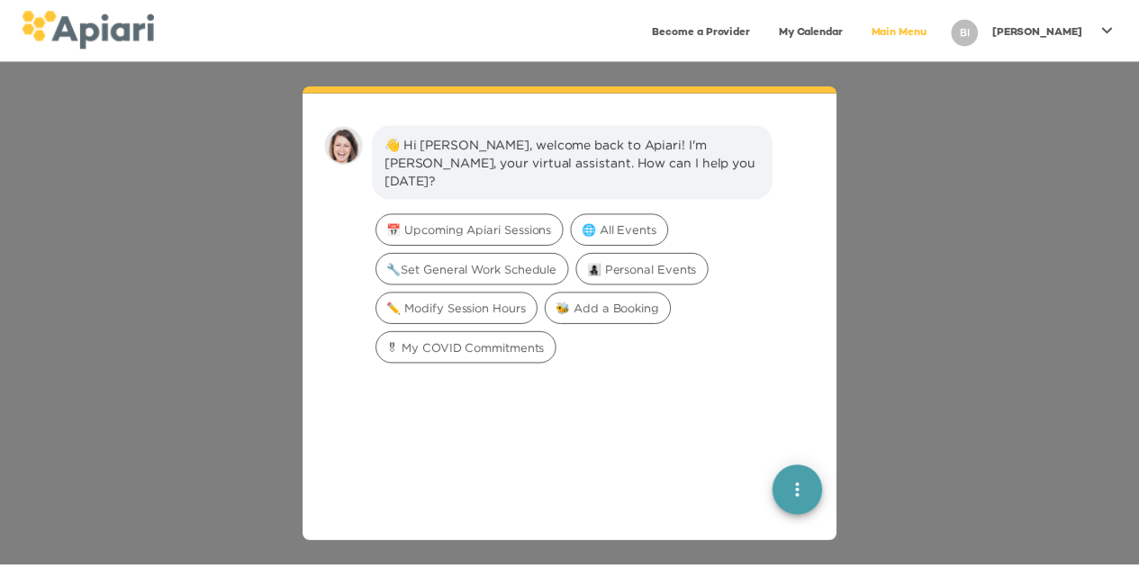
scroll to position [25, 0]
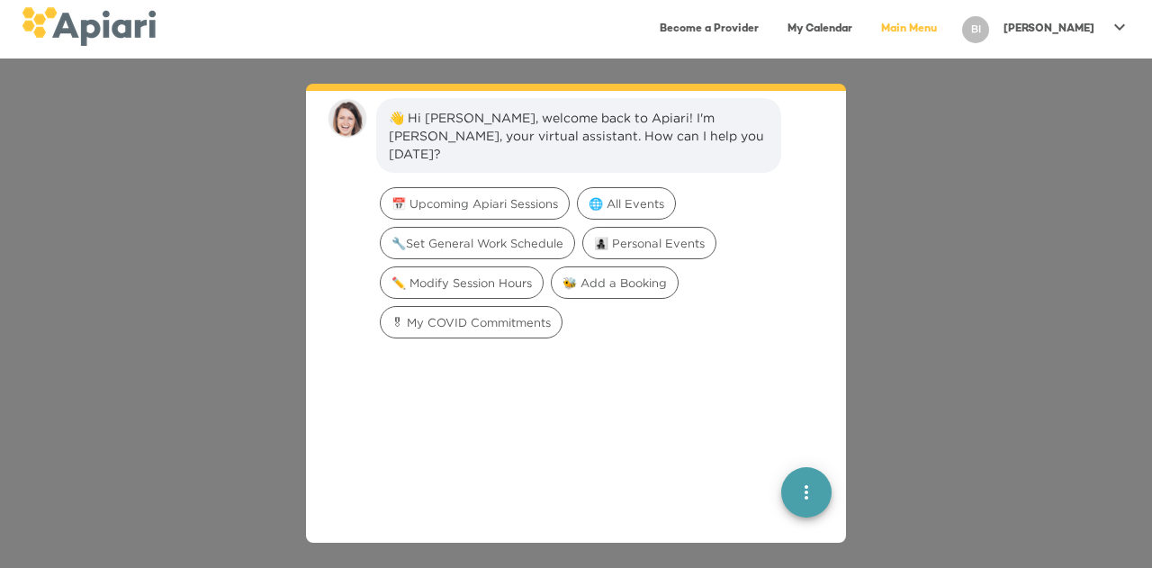
click at [890, 210] on div "👋 Hi [PERSON_NAME], welcome back to Apiari! I'm [PERSON_NAME], your virtual ass…" at bounding box center [576, 314] width 1152 height 510
click at [887, 232] on div "👋 Hi [PERSON_NAME], welcome back to Apiari! I'm [PERSON_NAME], your virtual ass…" at bounding box center [576, 314] width 1152 height 510
click at [305, 244] on div "👋 Hi [PERSON_NAME], welcome back to Apiari! I'm [PERSON_NAME], your virtual ass…" at bounding box center [576, 314] width 1152 height 510
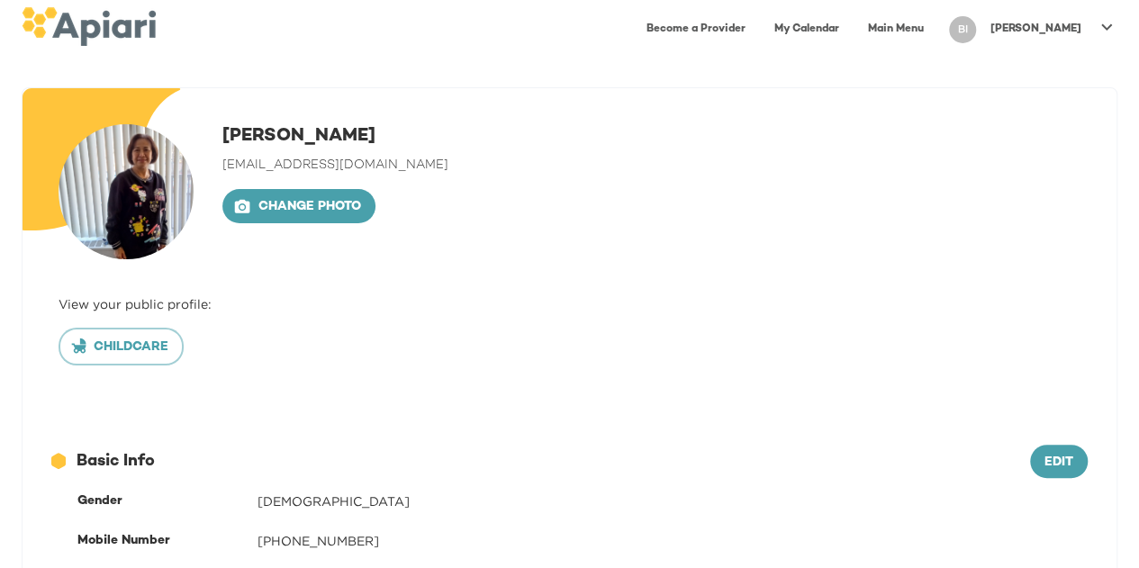
click at [850, 31] on link "My Calendar" at bounding box center [806, 29] width 86 height 37
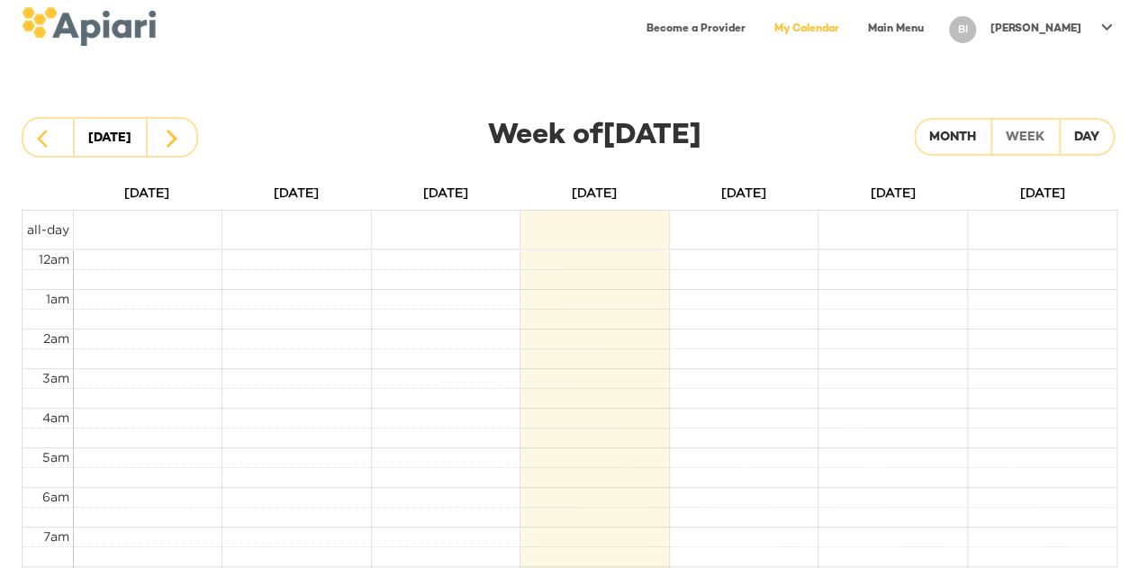
click at [756, 32] on link "Become a Provider" at bounding box center [696, 29] width 121 height 37
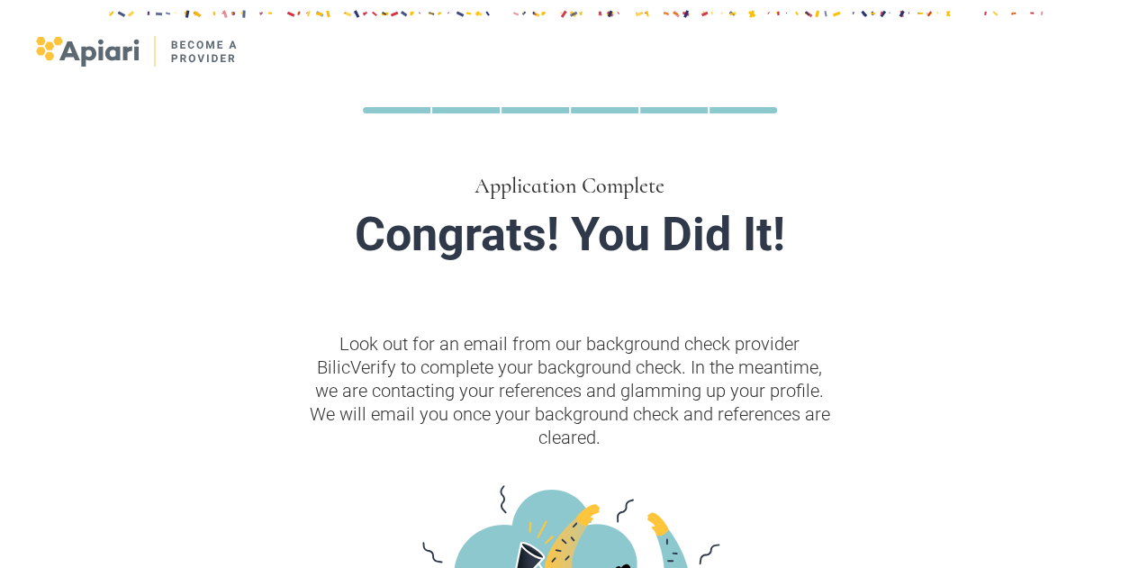
click at [130, 107] on div at bounding box center [570, 579] width 940 height 944
click at [125, 107] on div at bounding box center [570, 579] width 940 height 944
click at [229, 42] on img at bounding box center [137, 51] width 203 height 31
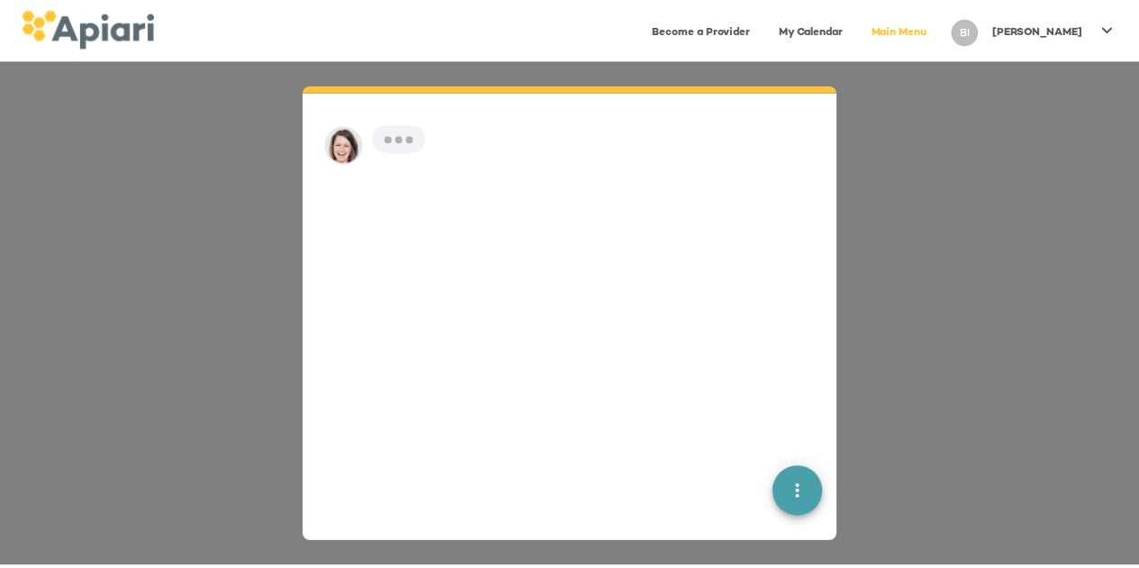
scroll to position [25, 0]
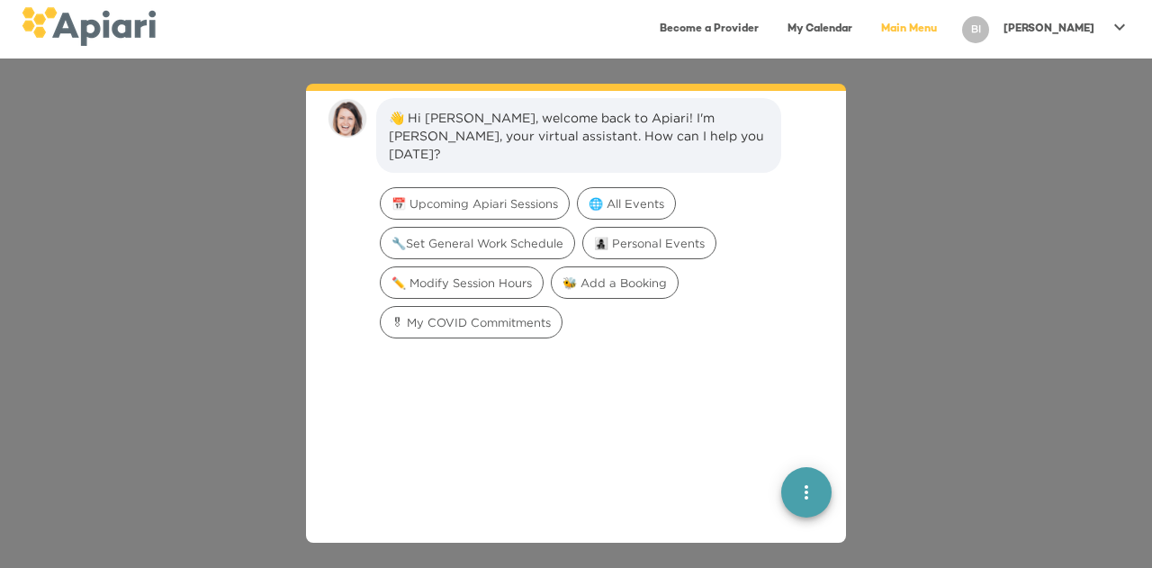
click at [1084, 25] on p "[PERSON_NAME]" at bounding box center [1049, 29] width 91 height 15
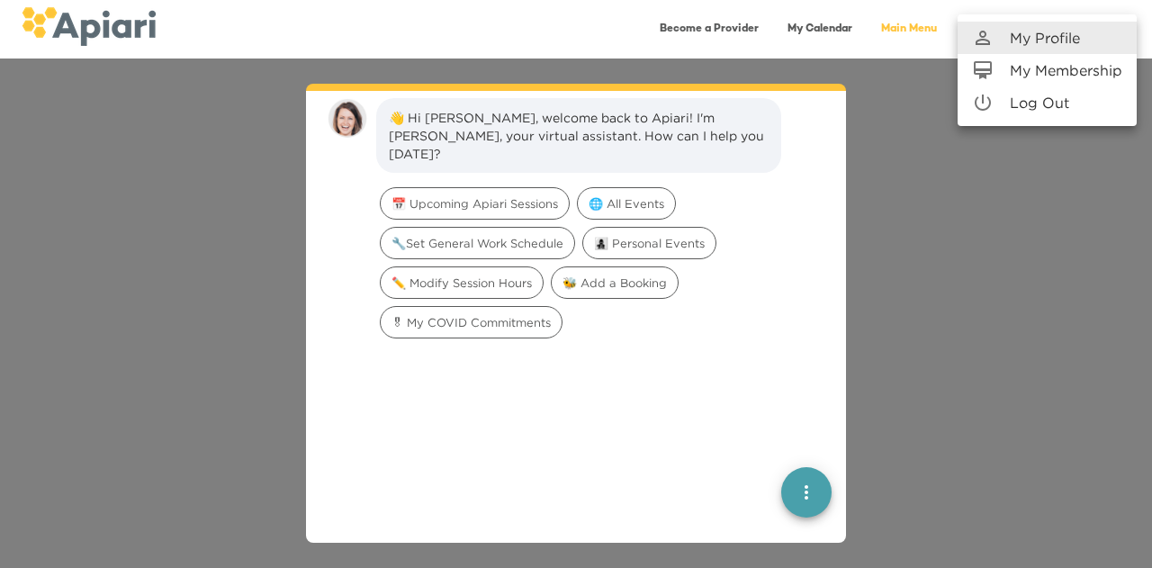
click at [1087, 73] on p "My Membership" at bounding box center [1066, 70] width 113 height 22
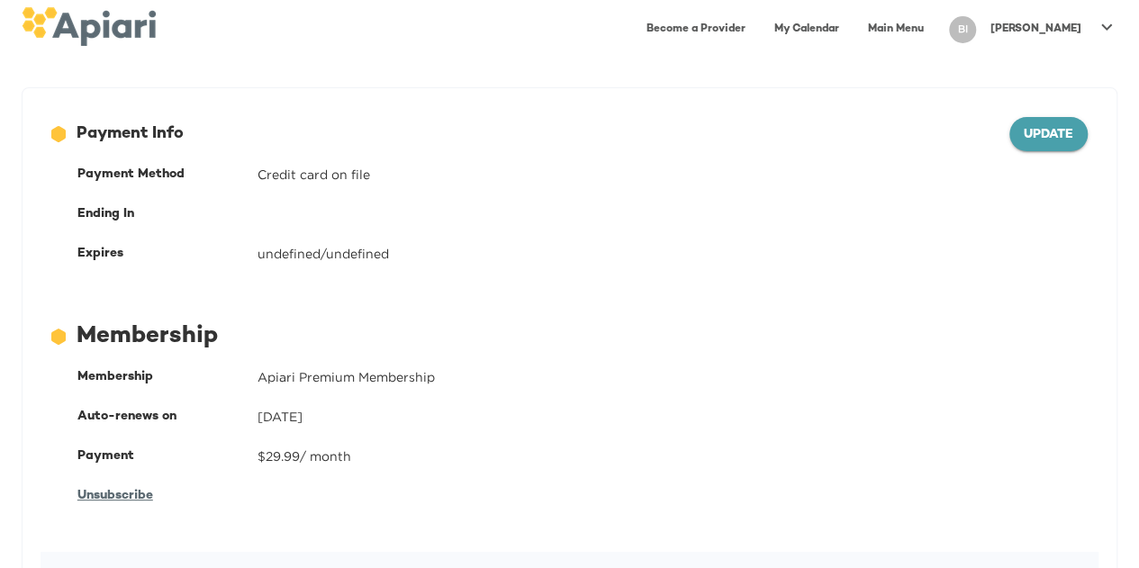
click at [1034, 134] on span "Update" at bounding box center [1049, 135] width 50 height 23
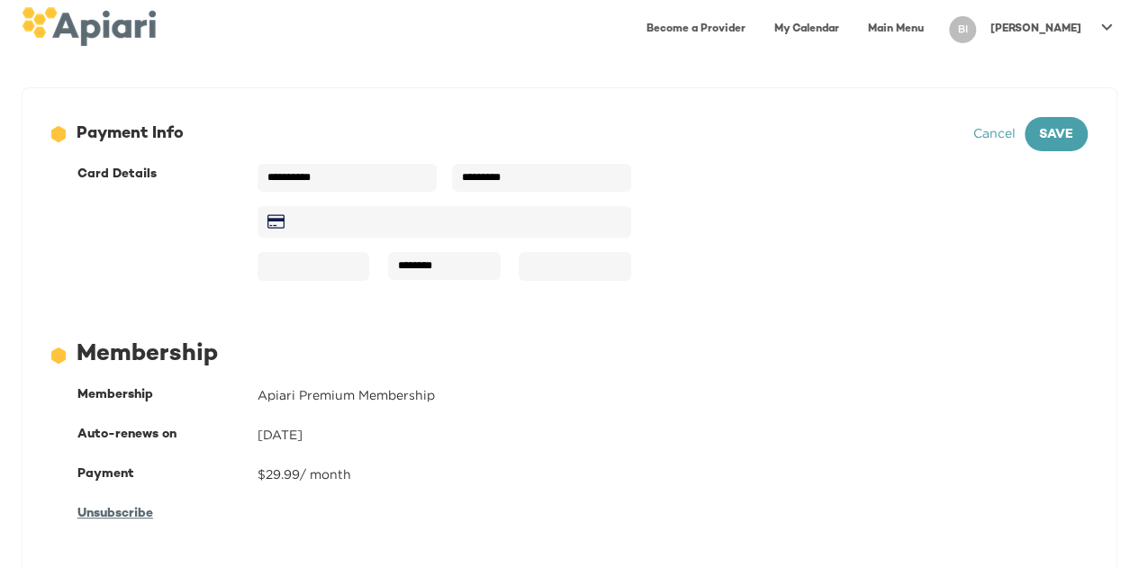
click at [935, 27] on link "Main Menu" at bounding box center [895, 29] width 77 height 37
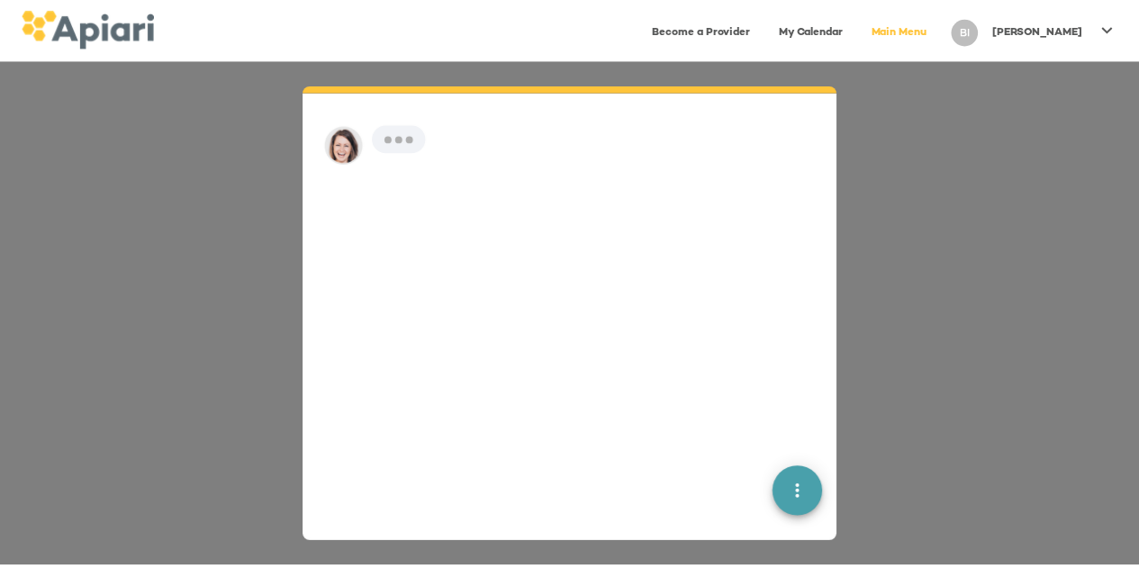
scroll to position [25, 0]
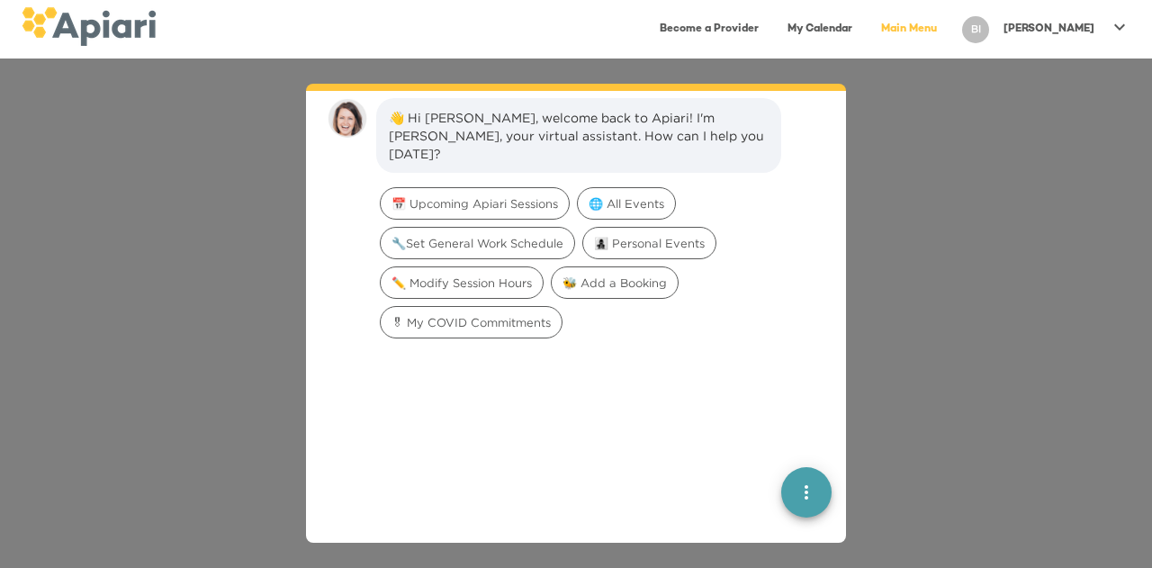
click at [1064, 28] on p "[PERSON_NAME]" at bounding box center [1049, 29] width 91 height 15
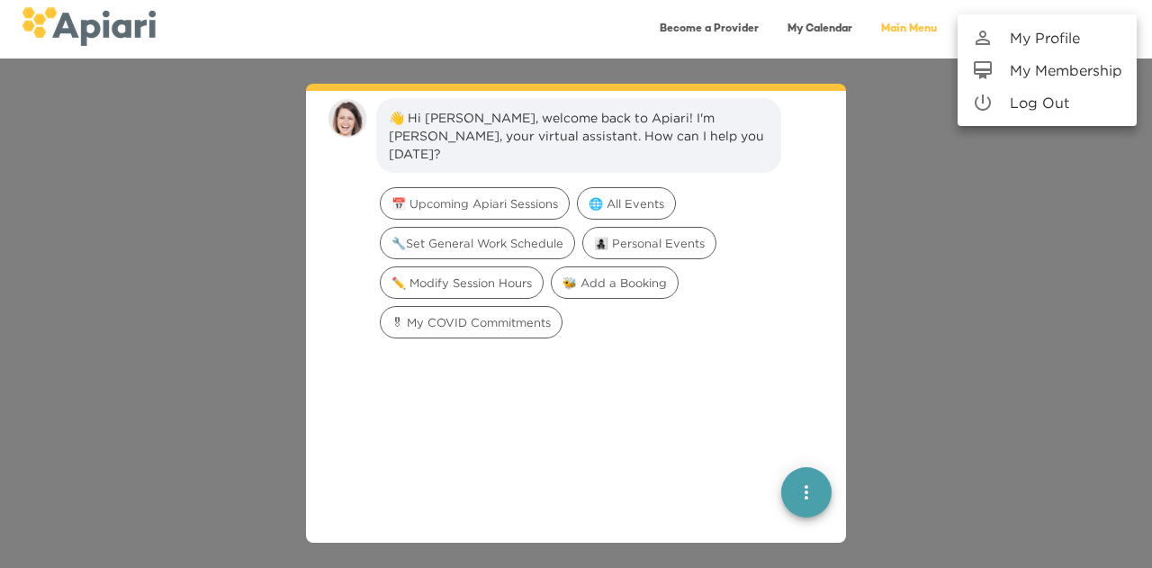
click at [1070, 42] on p "My Profile" at bounding box center [1045, 38] width 70 height 22
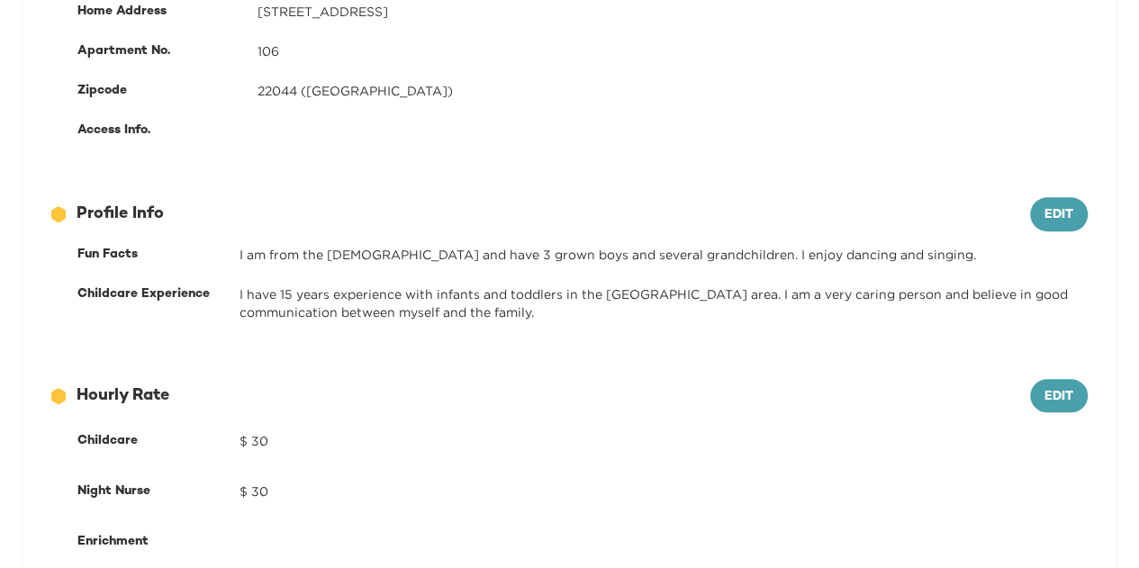
scroll to position [594, 0]
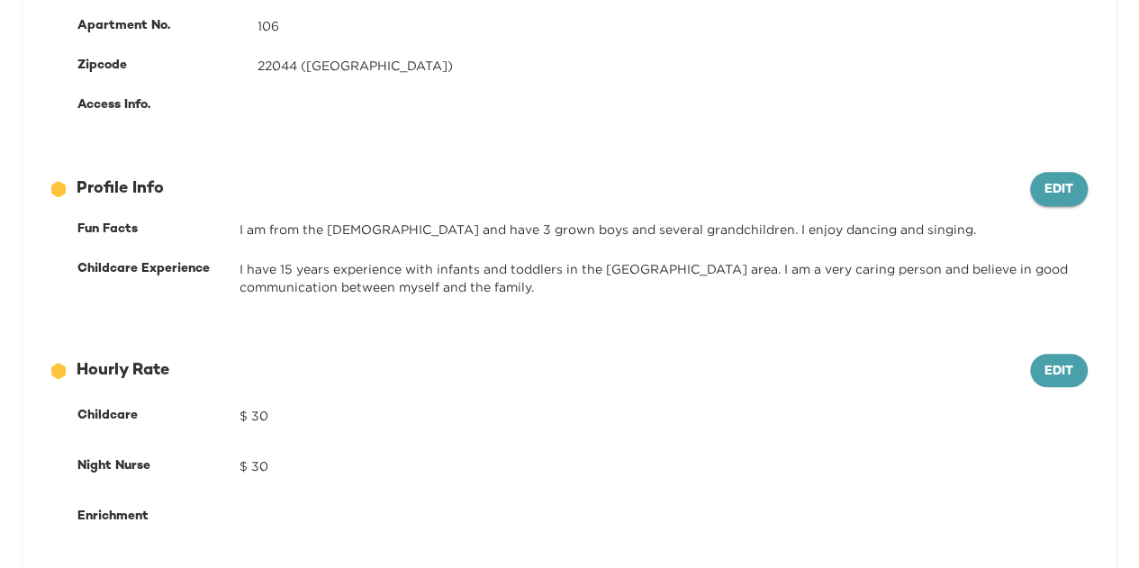
click at [1062, 199] on span "Edit" at bounding box center [1058, 190] width 29 height 23
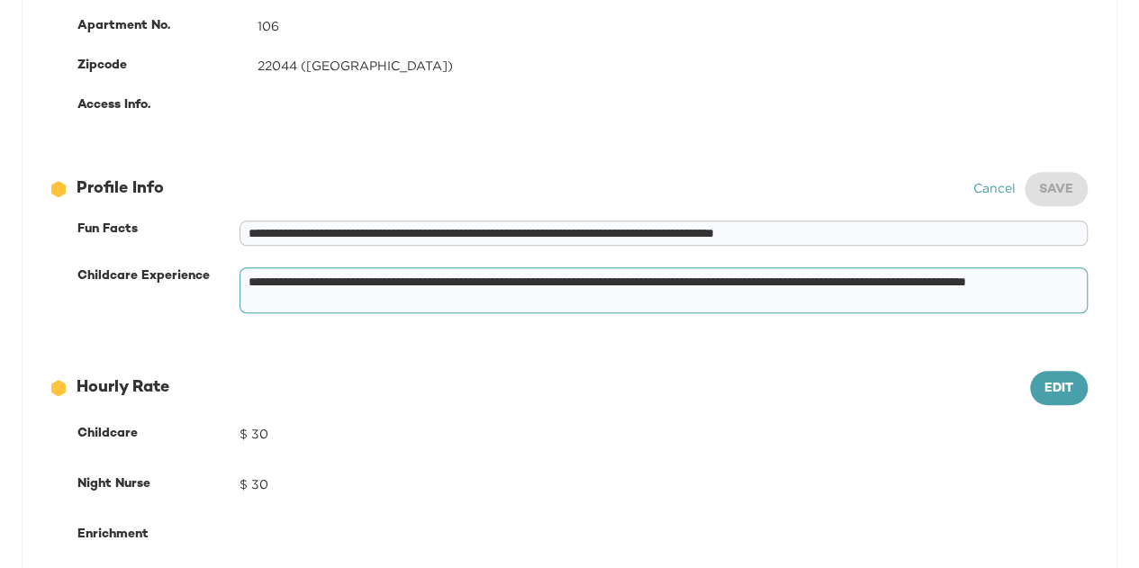
scroll to position [234, 0]
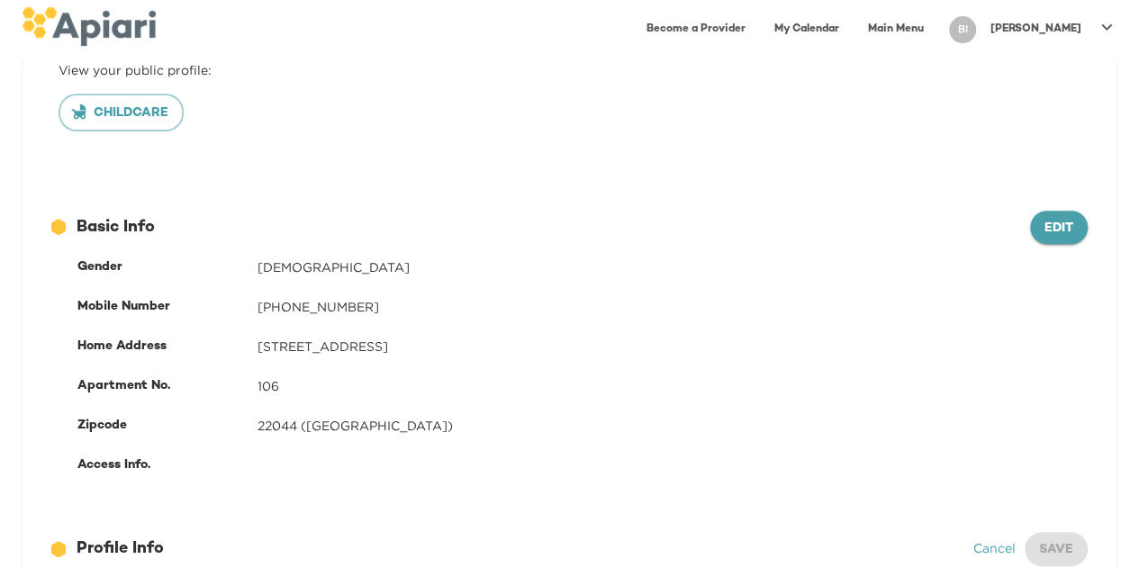
click at [1053, 214] on button "Edit" at bounding box center [1059, 228] width 58 height 34
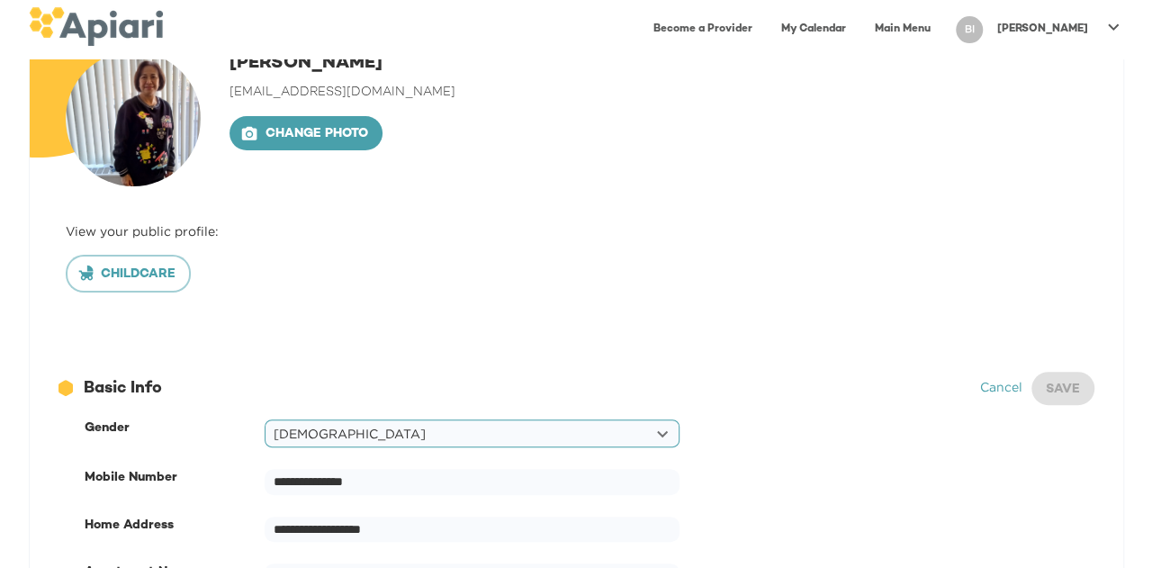
scroll to position [0, 0]
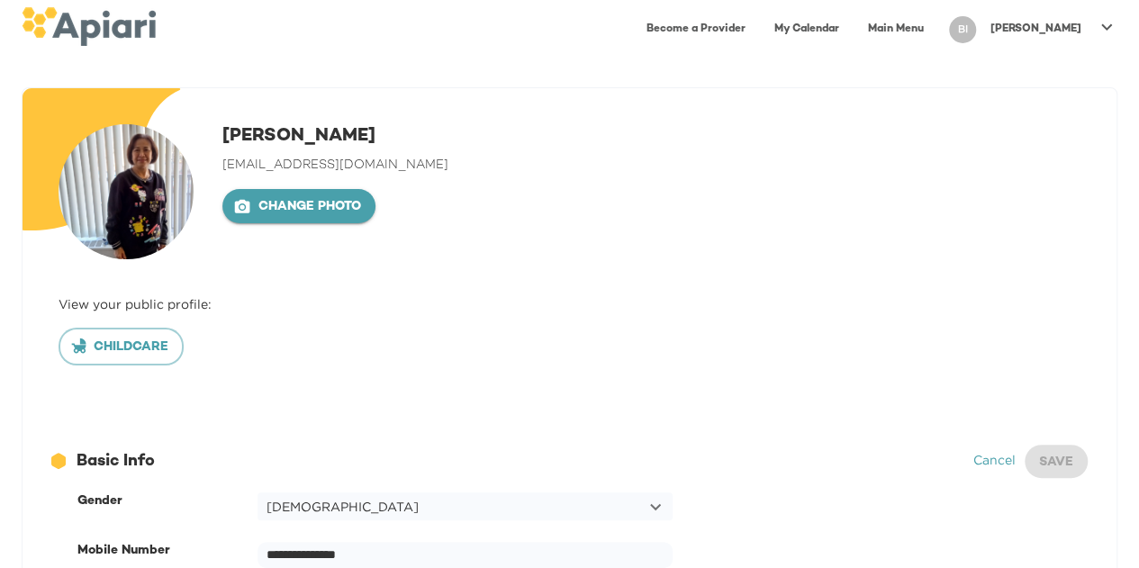
click at [357, 213] on span "Change photo" at bounding box center [299, 207] width 124 height 23
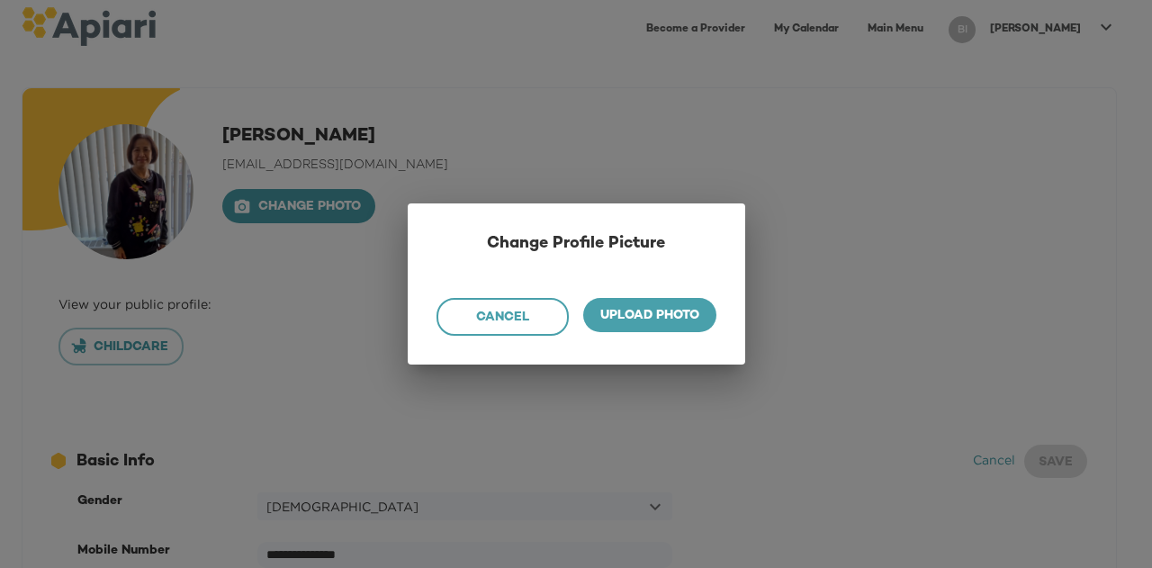
click at [526, 323] on span "Cancel" at bounding box center [503, 318] width 103 height 23
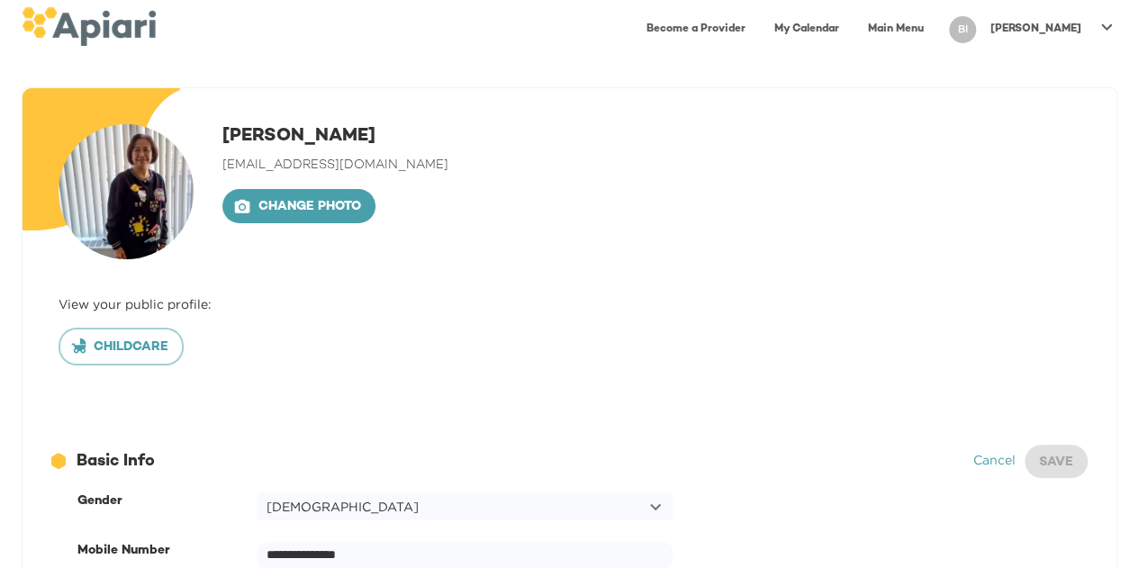
click at [935, 23] on link "Main Menu" at bounding box center [895, 29] width 77 height 37
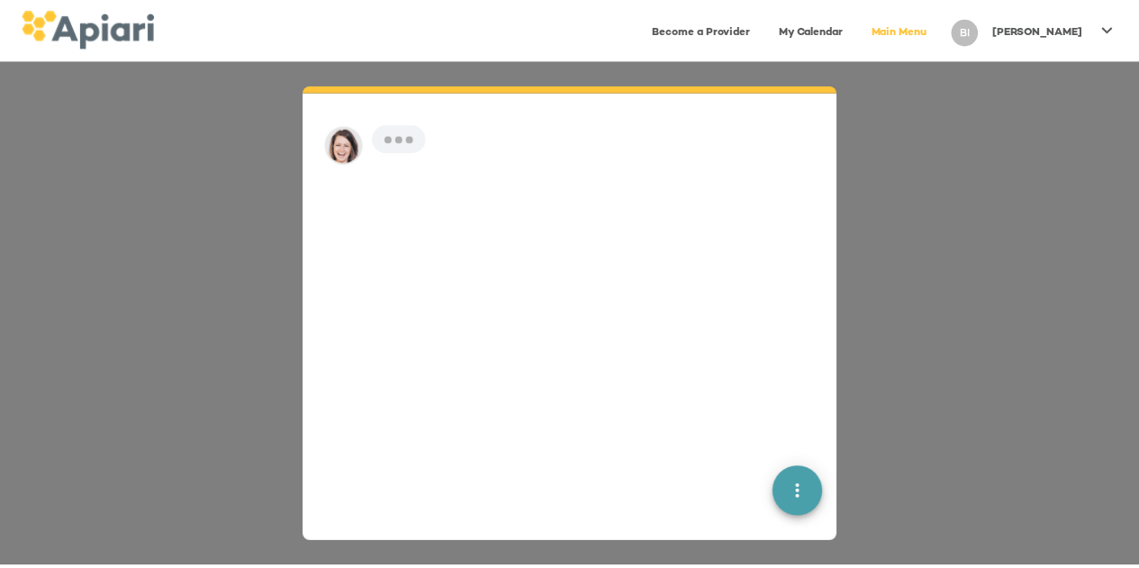
scroll to position [25, 0]
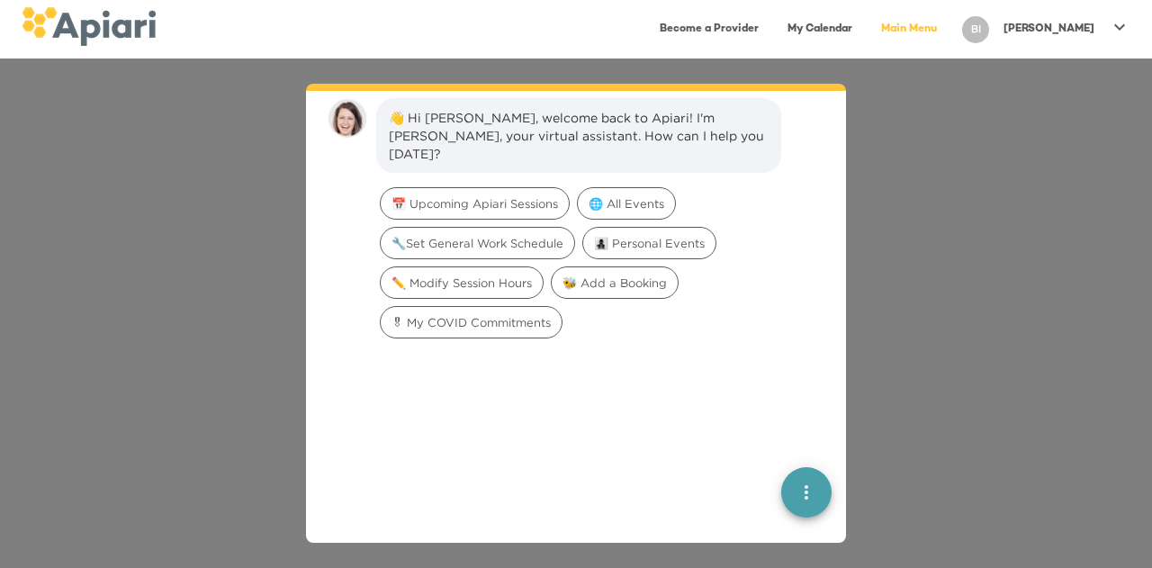
click at [972, 167] on div "👋 Hi [PERSON_NAME], welcome back to Apiari! I'm [PERSON_NAME], your virtual ass…" at bounding box center [576, 314] width 1152 height 510
click at [1064, 34] on p "[PERSON_NAME]" at bounding box center [1049, 29] width 91 height 15
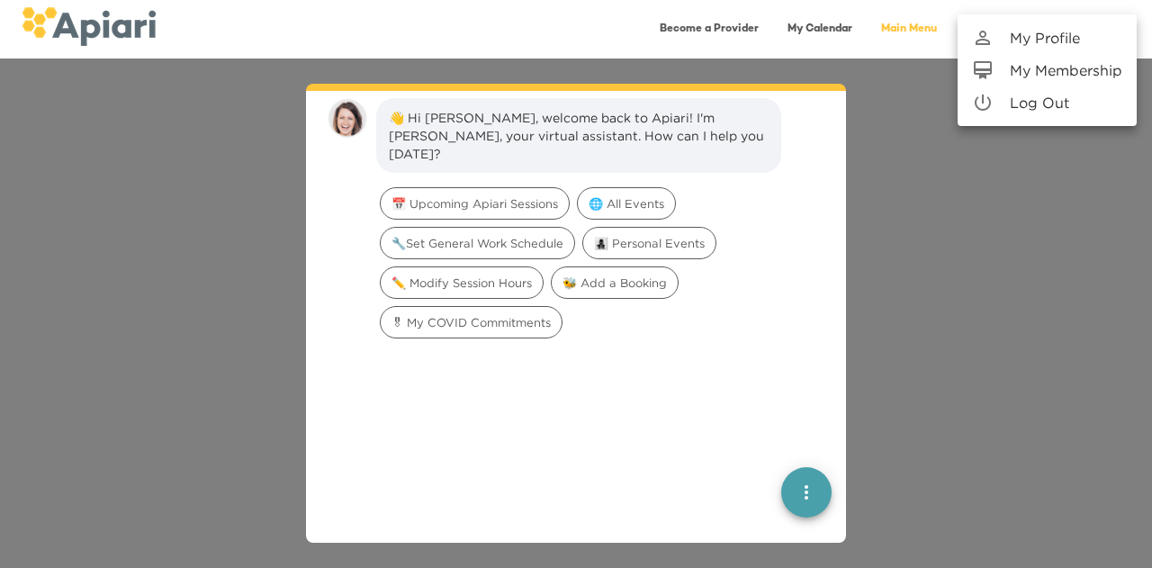
click at [1071, 43] on p "My Profile" at bounding box center [1045, 38] width 70 height 22
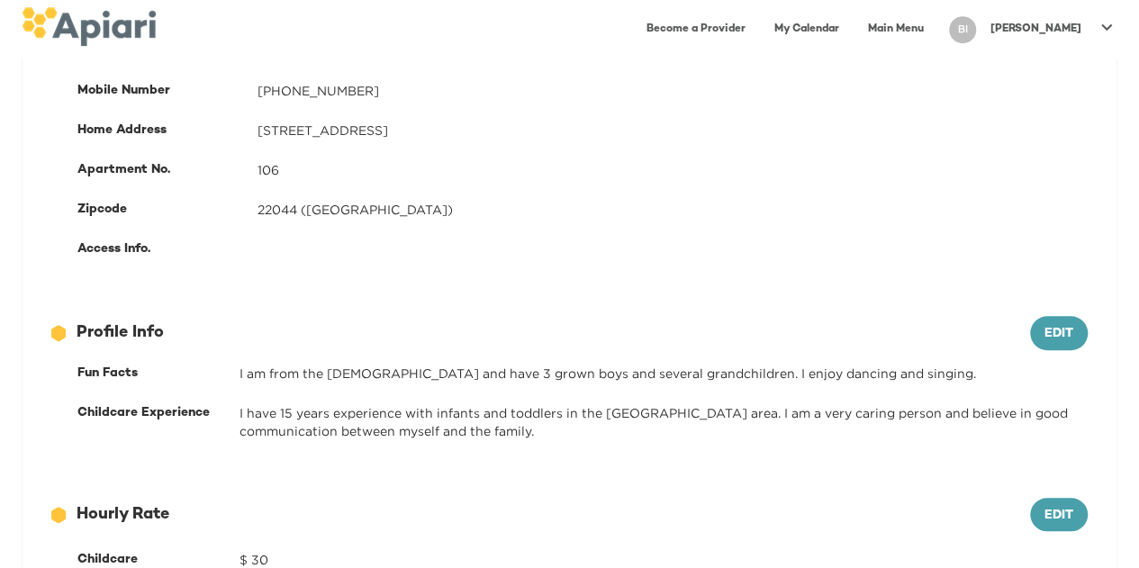
scroll to position [774, 0]
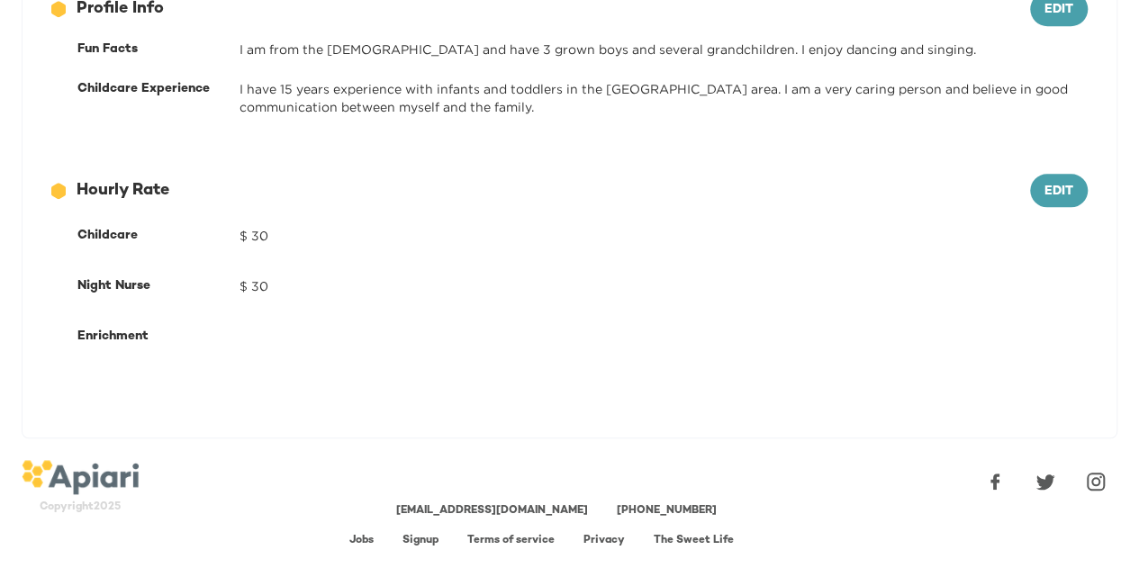
click at [425, 537] on link "Signup" at bounding box center [420, 541] width 36 height 12
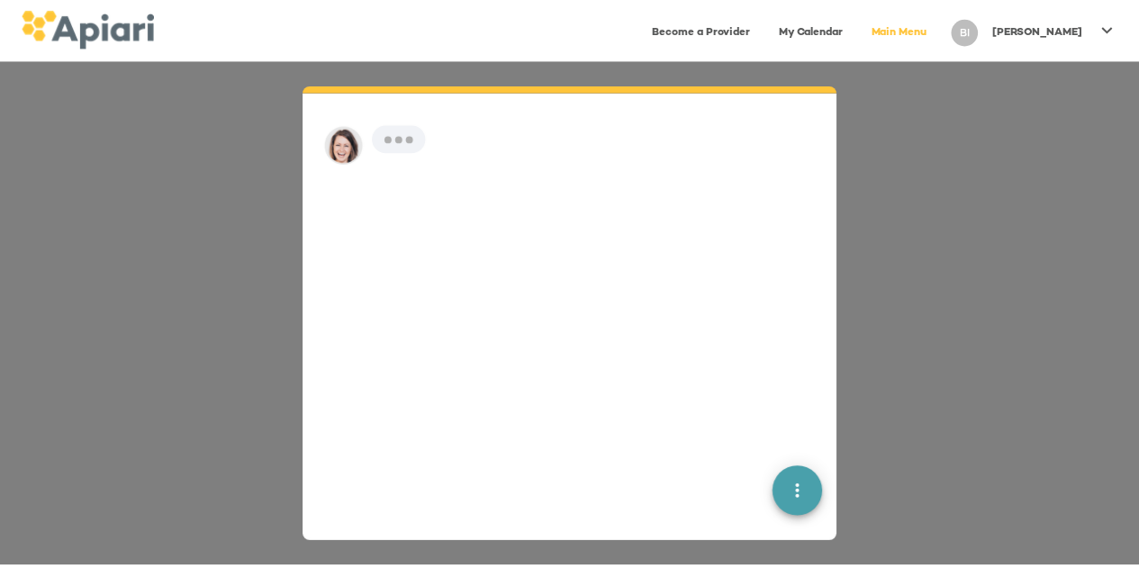
scroll to position [25, 0]
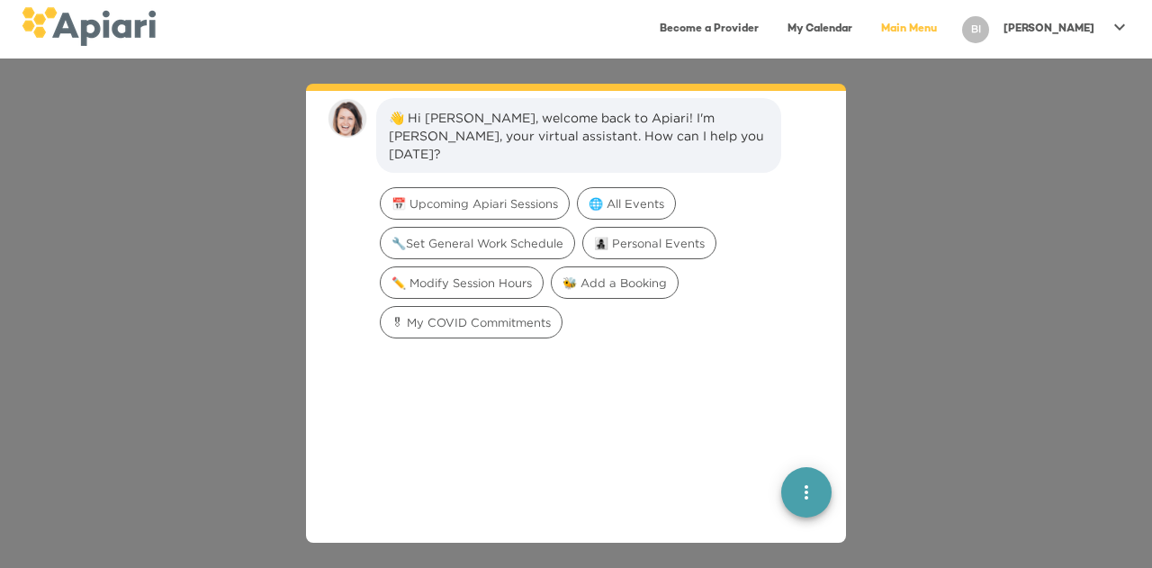
click at [887, 224] on div "👋 Hi [PERSON_NAME], welcome back to Apiari! I'm [PERSON_NAME], your virtual ass…" at bounding box center [576, 314] width 1152 height 510
click at [757, 26] on link "Become a Provider" at bounding box center [709, 29] width 121 height 37
